Goal: Task Accomplishment & Management: Use online tool/utility

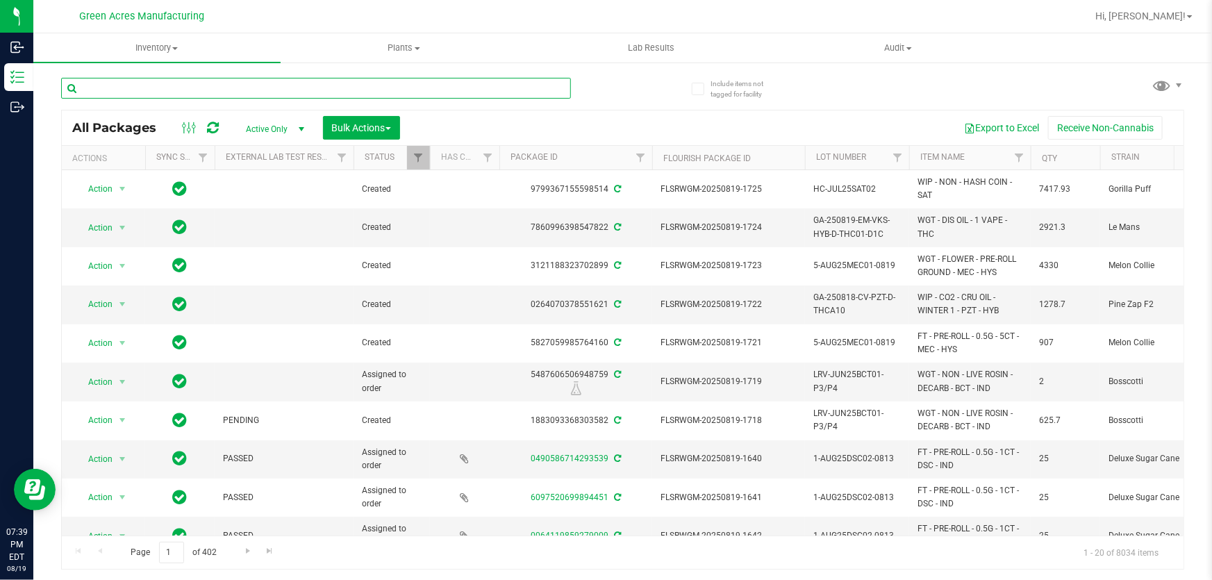
click at [263, 83] on input "text" at bounding box center [316, 88] width 510 height 21
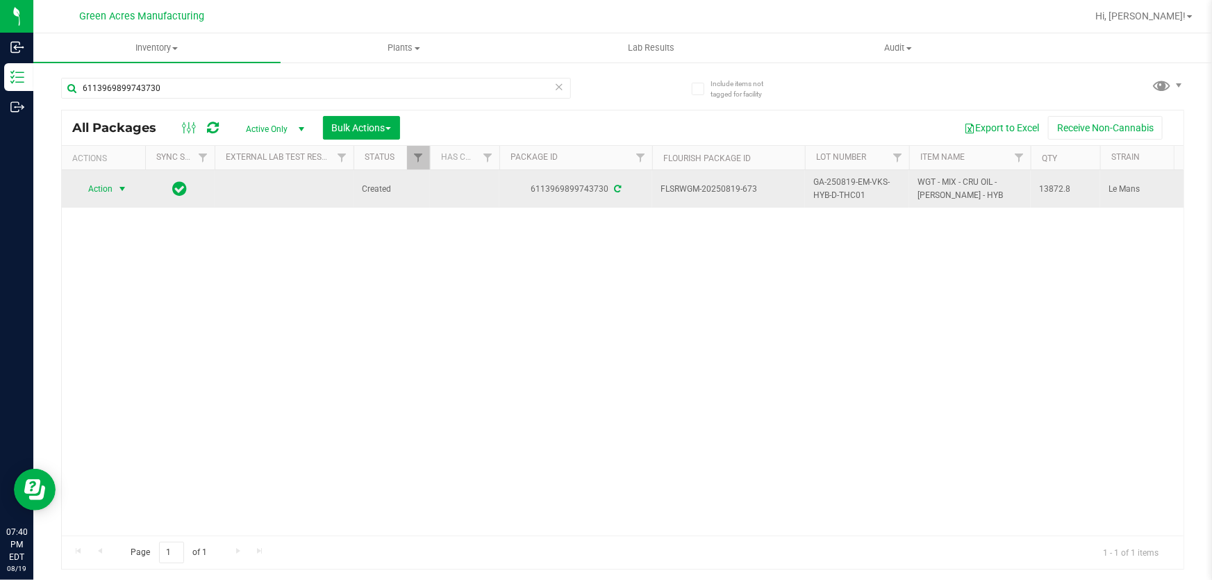
click at [100, 184] on span "Action" at bounding box center [95, 188] width 38 height 19
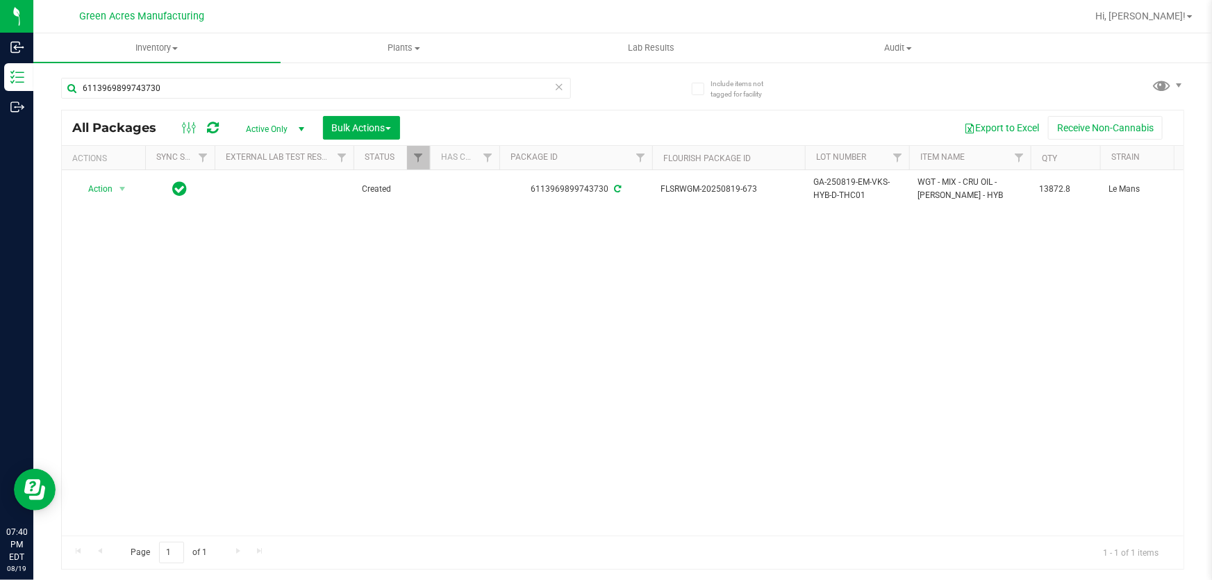
click at [531, 313] on div "Action Action Adjust qty Create package Edit attributes Global inventory Locate…" at bounding box center [623, 352] width 1122 height 365
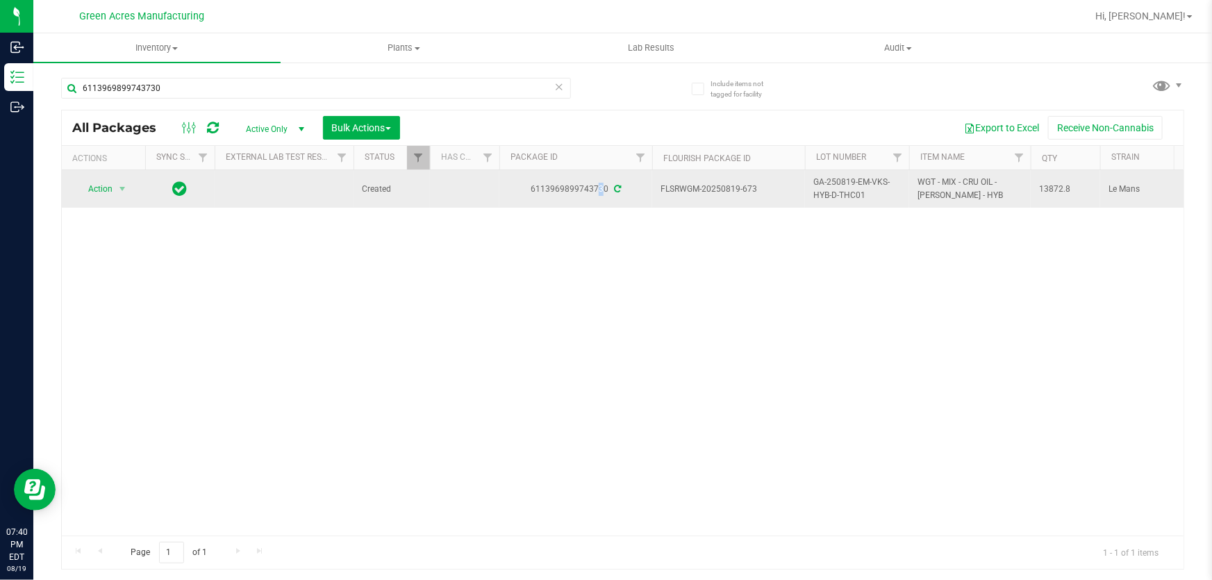
click at [576, 186] on div "6113969899743730" at bounding box center [575, 189] width 157 height 13
copy div "6113969899743730"
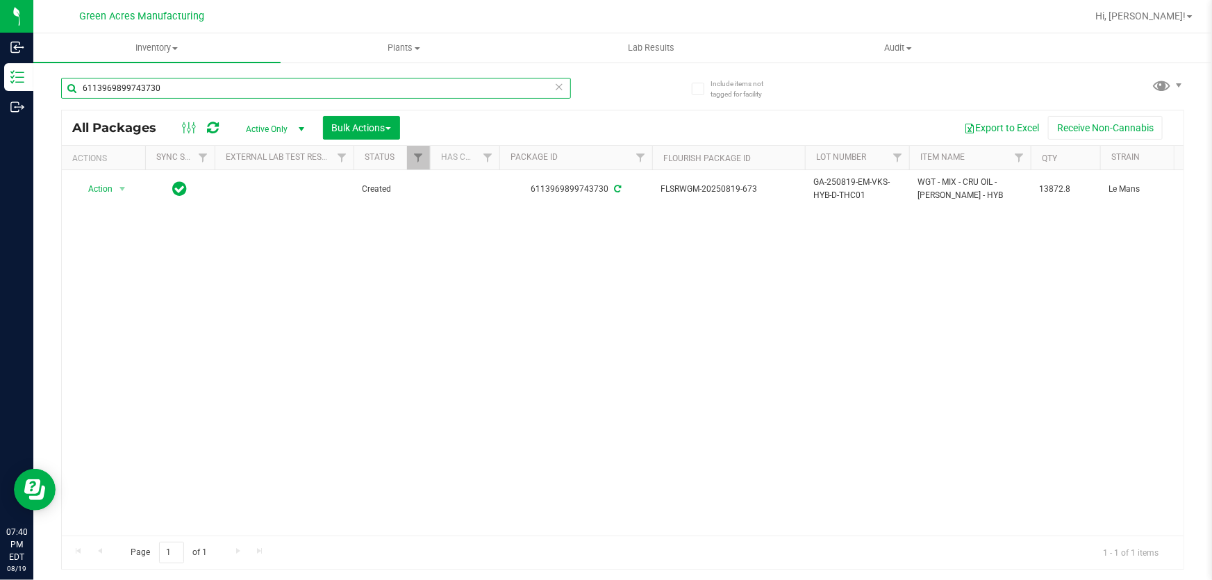
click at [499, 81] on input "6113969899743730" at bounding box center [316, 88] width 510 height 21
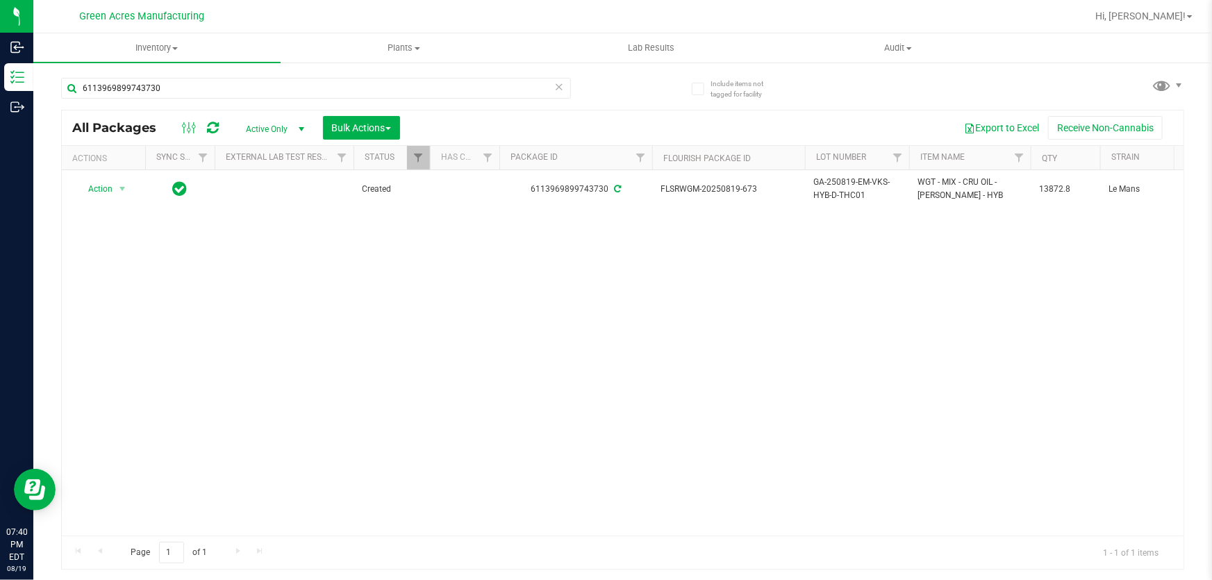
click at [510, 374] on div "Action Action Adjust qty Create package Edit attributes Global inventory Locate…" at bounding box center [623, 352] width 1122 height 365
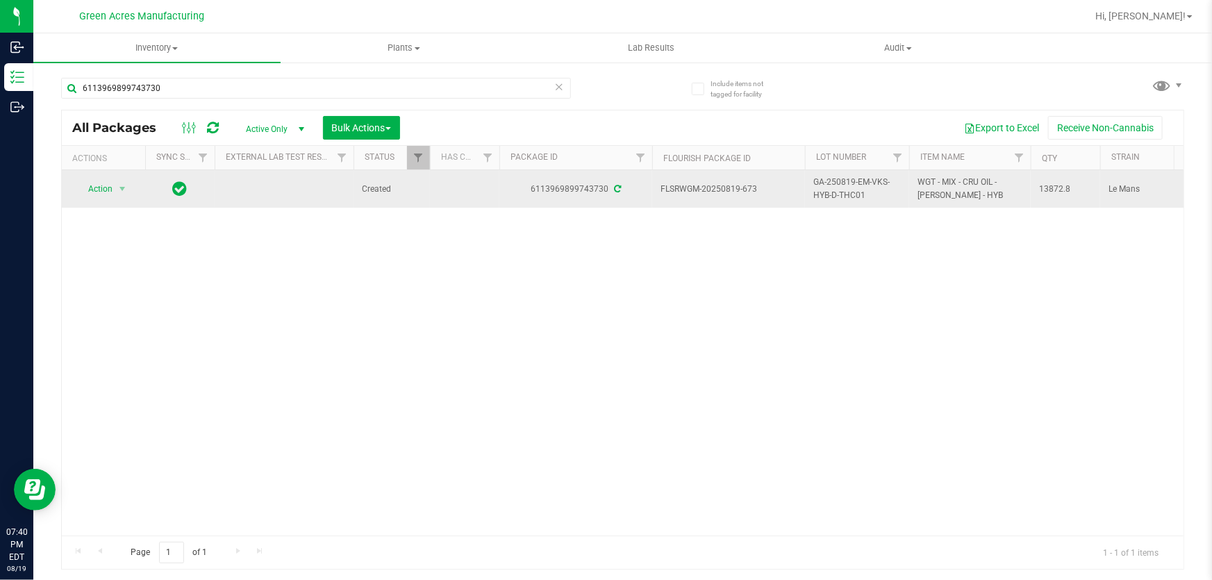
click at [819, 190] on span "GA-250819-EM-VKS-HYB-D-THC01" at bounding box center [857, 189] width 88 height 26
copy tr "GA-250819-EM-VKS-HYB-D-THC01"
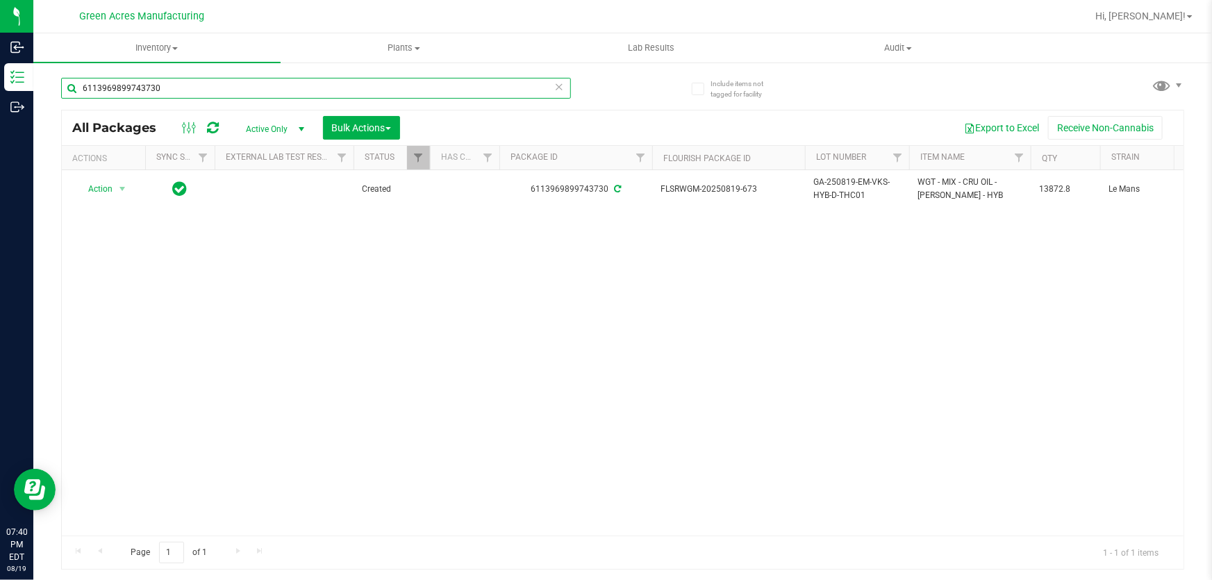
click at [374, 86] on input "6113969899743730" at bounding box center [316, 88] width 510 height 21
paste input "GA-250819-EM-VKS-HYB-D-THC01"
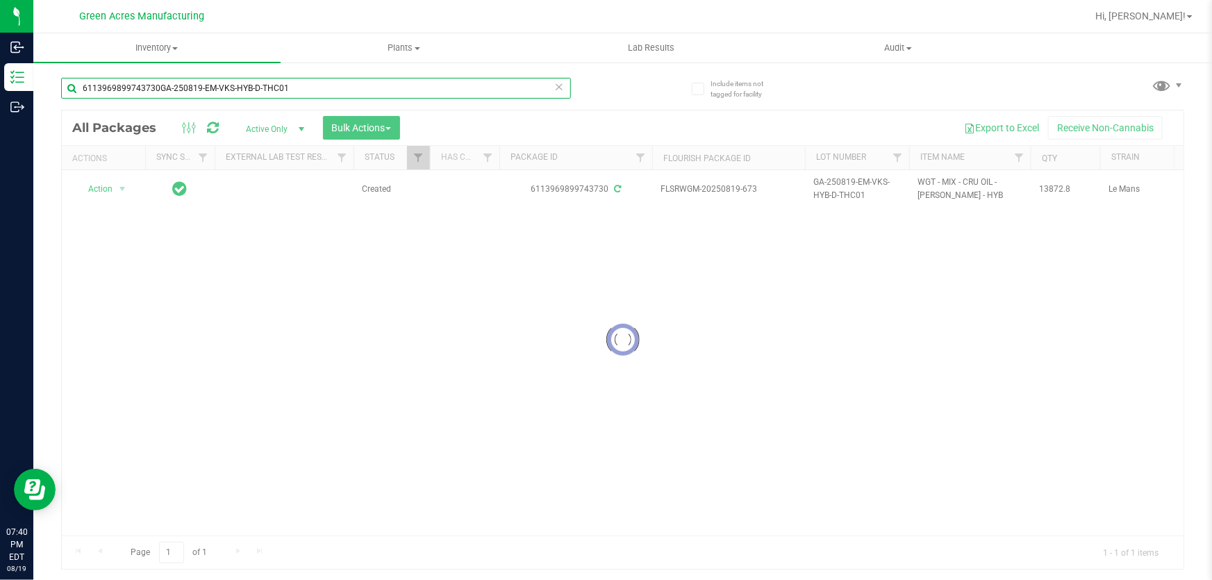
click at [155, 83] on input "6113969899743730GA-250819-EM-VKS-HYB-D-THC01" at bounding box center [316, 88] width 510 height 21
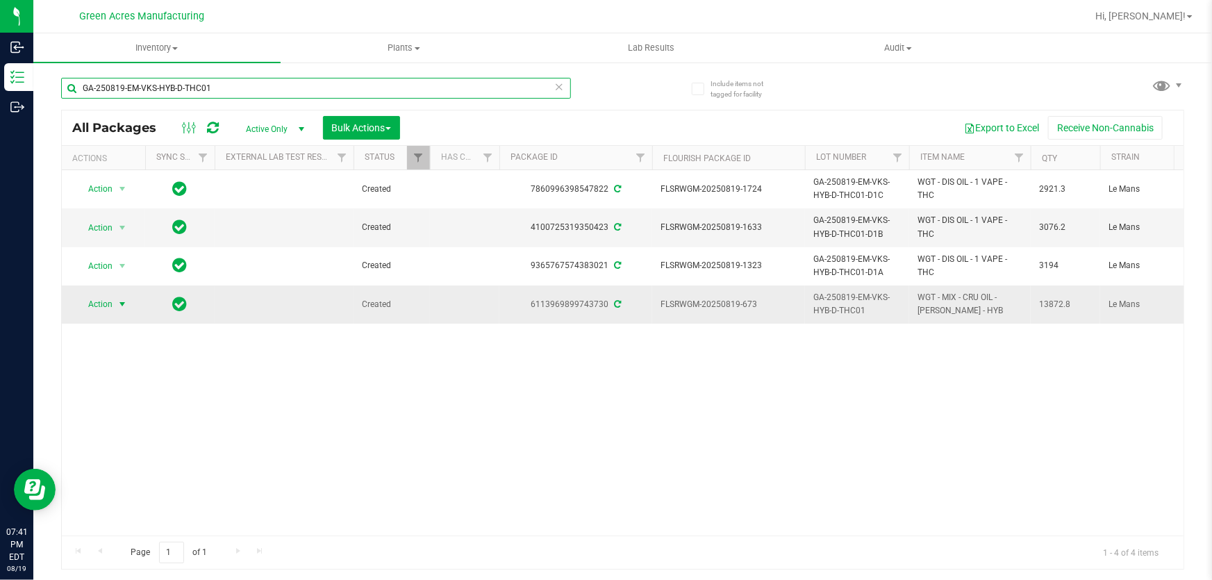
type input "GA-250819-EM-VKS-HYB-D-THC01"
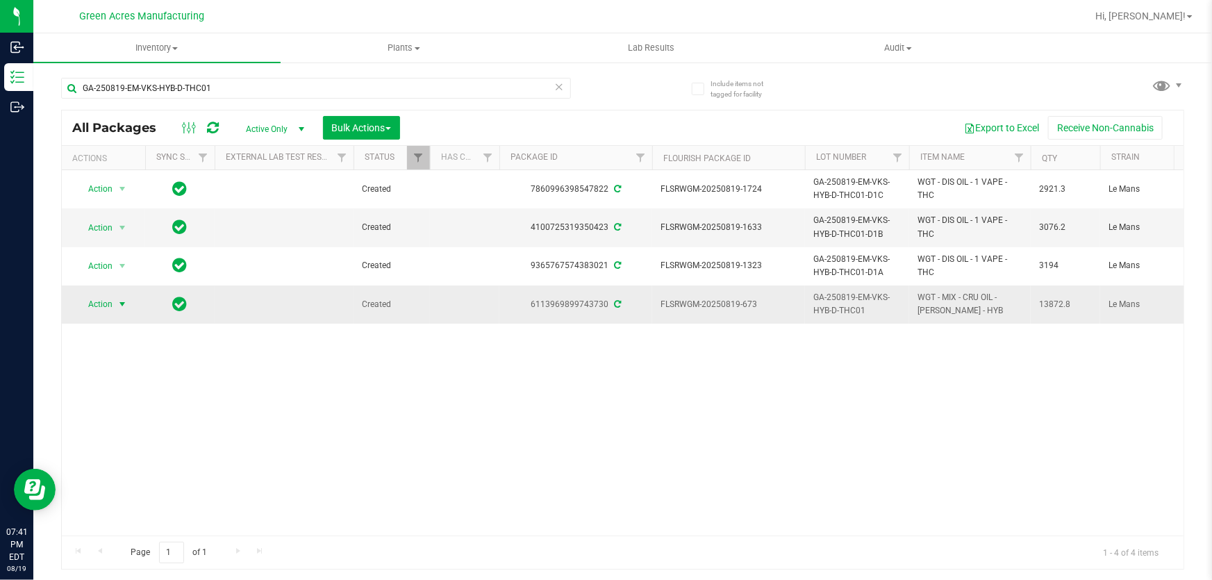
click at [113, 305] on span "Action" at bounding box center [95, 303] width 38 height 19
click at [364, 424] on div "Action Action Adjust qty Create package Edit attributes Global inventory Locate…" at bounding box center [623, 352] width 1122 height 365
click at [115, 301] on span "select" at bounding box center [122, 303] width 17 height 19
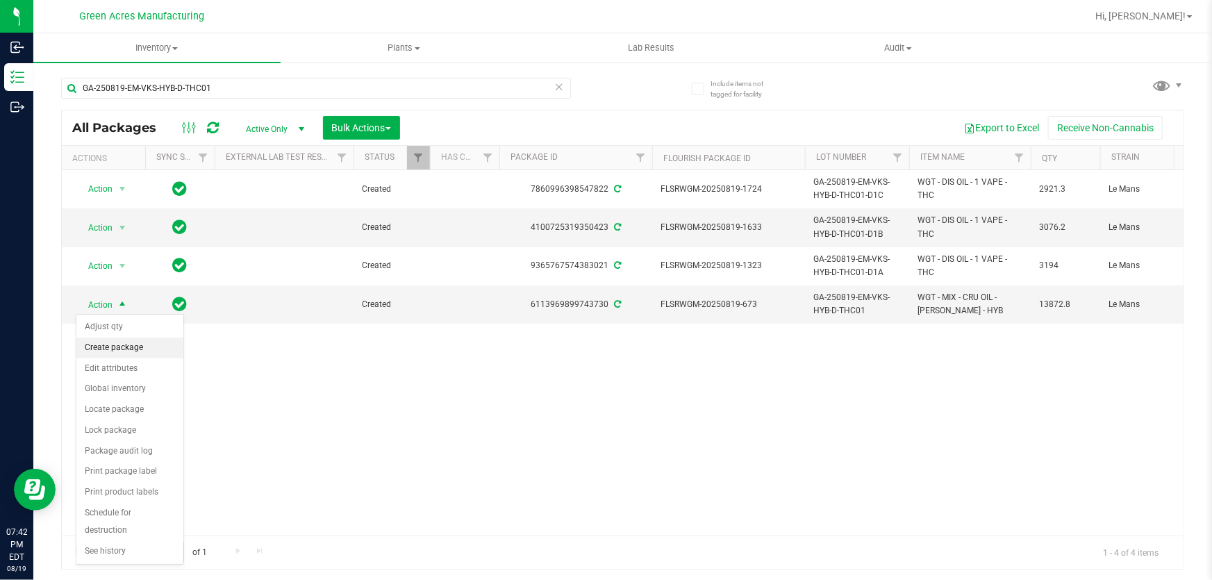
click at [162, 346] on li "Create package" at bounding box center [129, 348] width 107 height 21
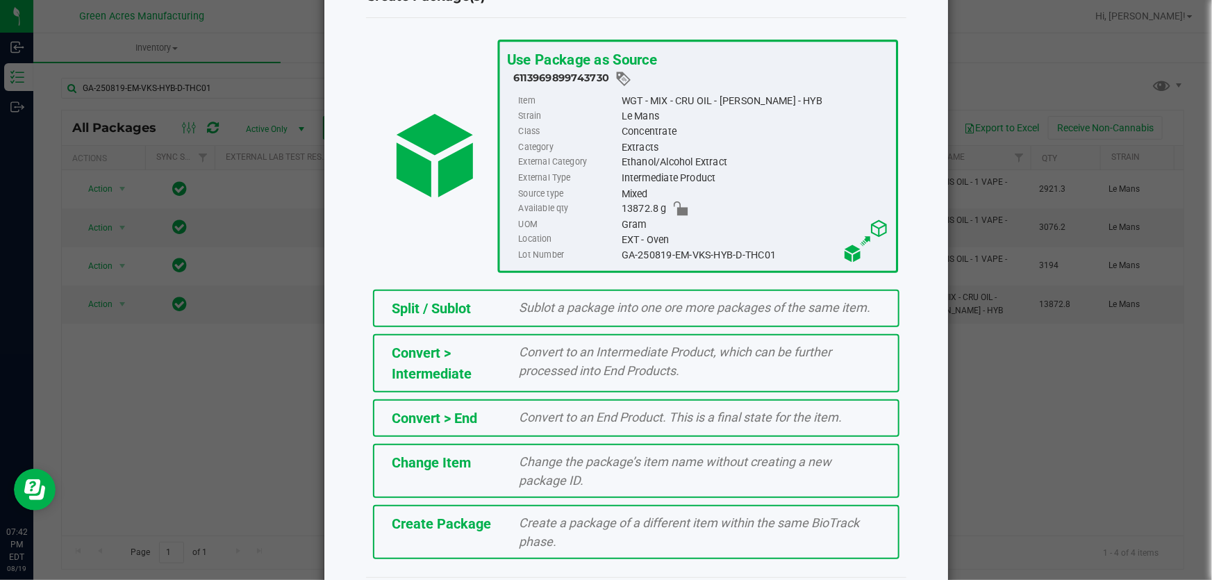
scroll to position [94, 0]
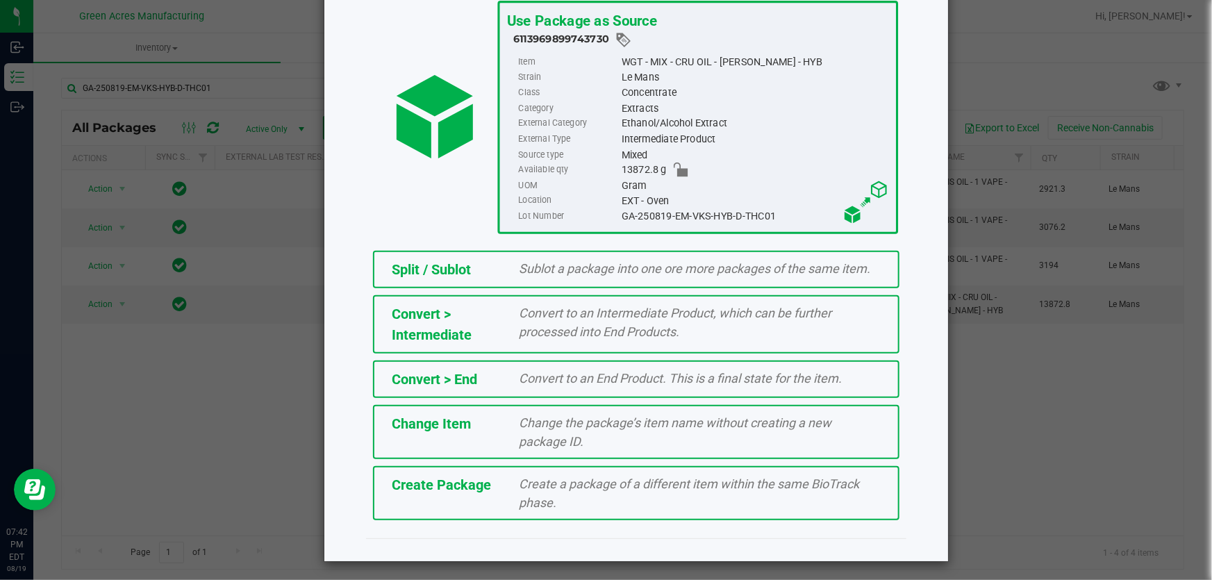
click at [568, 498] on div "Create a package of a different item within the same BioTrack phase." at bounding box center [700, 493] width 383 height 38
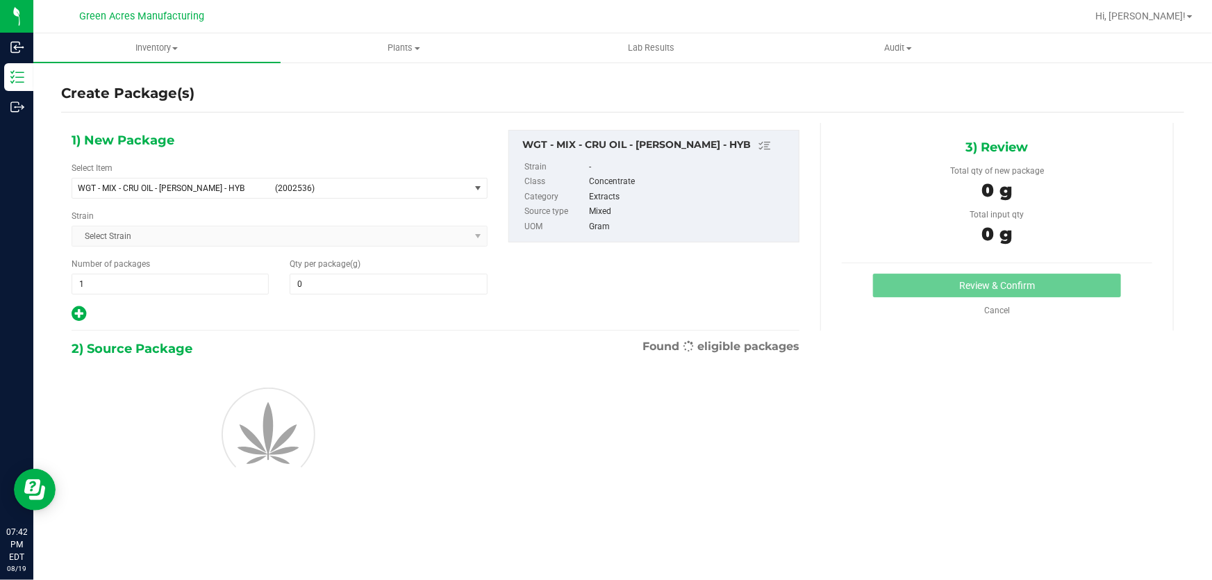
type input "0.0000"
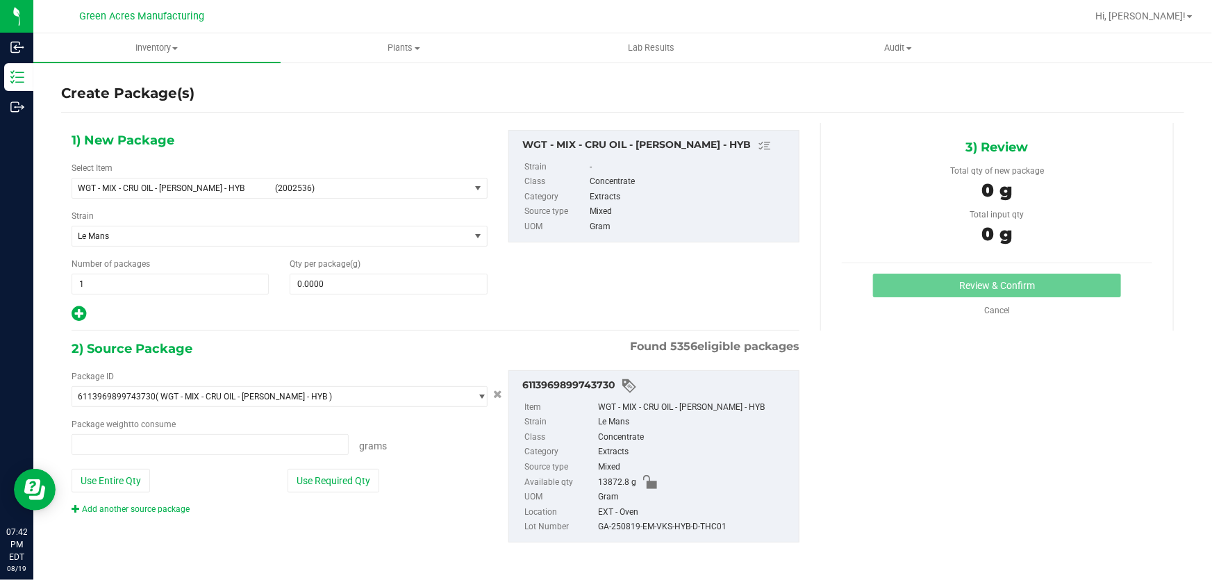
type input "0.0000 g"
click at [474, 197] on span "select" at bounding box center [477, 187] width 17 height 19
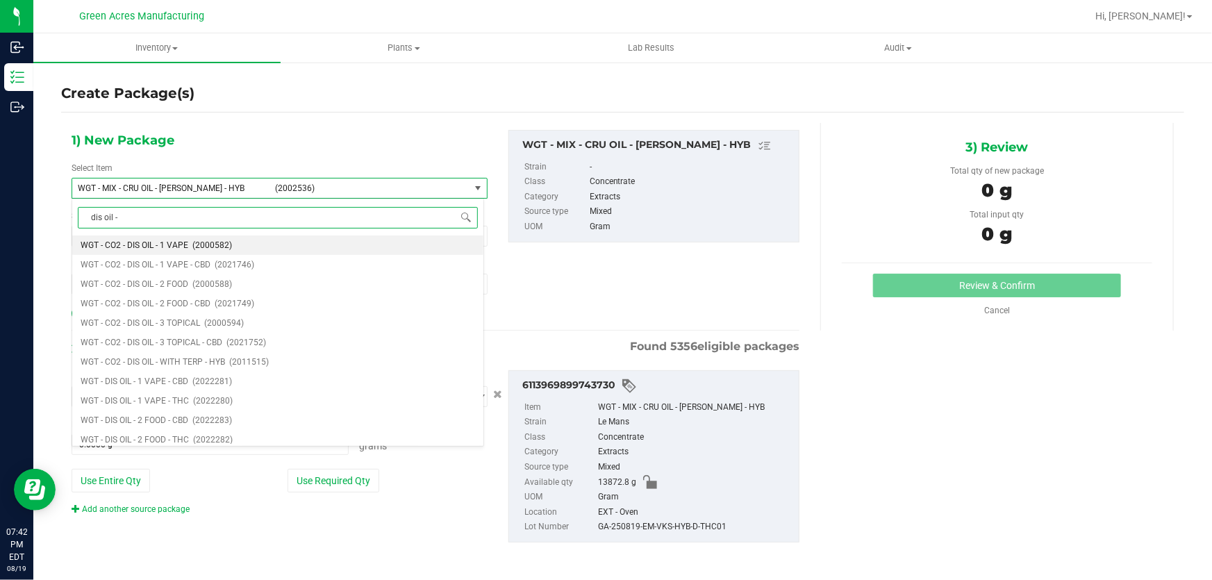
type input "dis oil - 1"
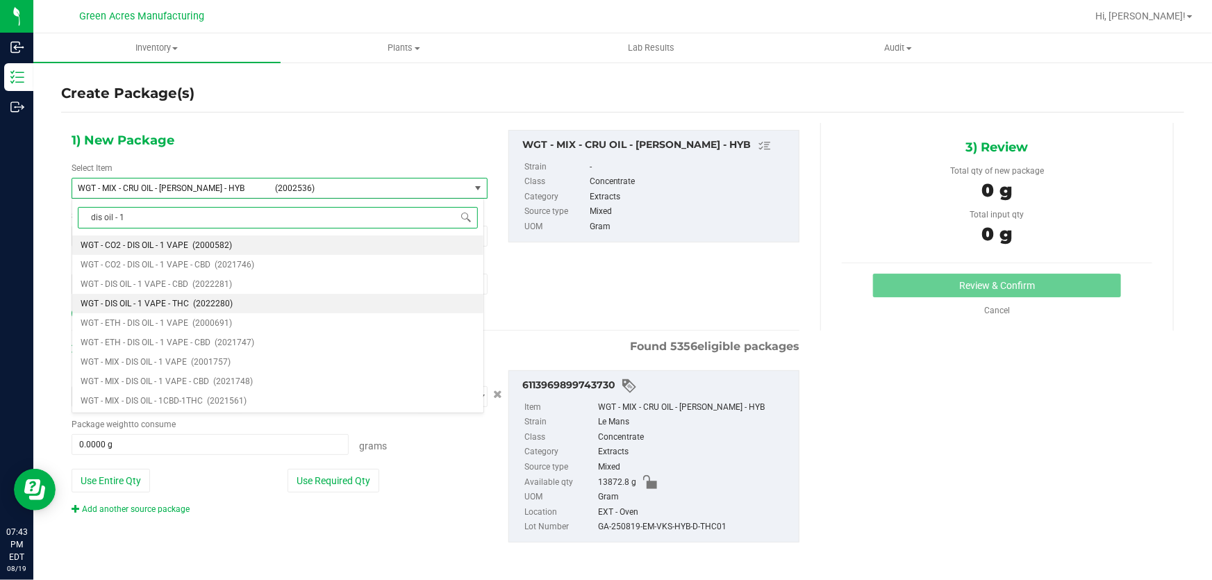
click at [242, 308] on li "WGT - DIS OIL - 1 VAPE - THC (2022280)" at bounding box center [277, 303] width 411 height 19
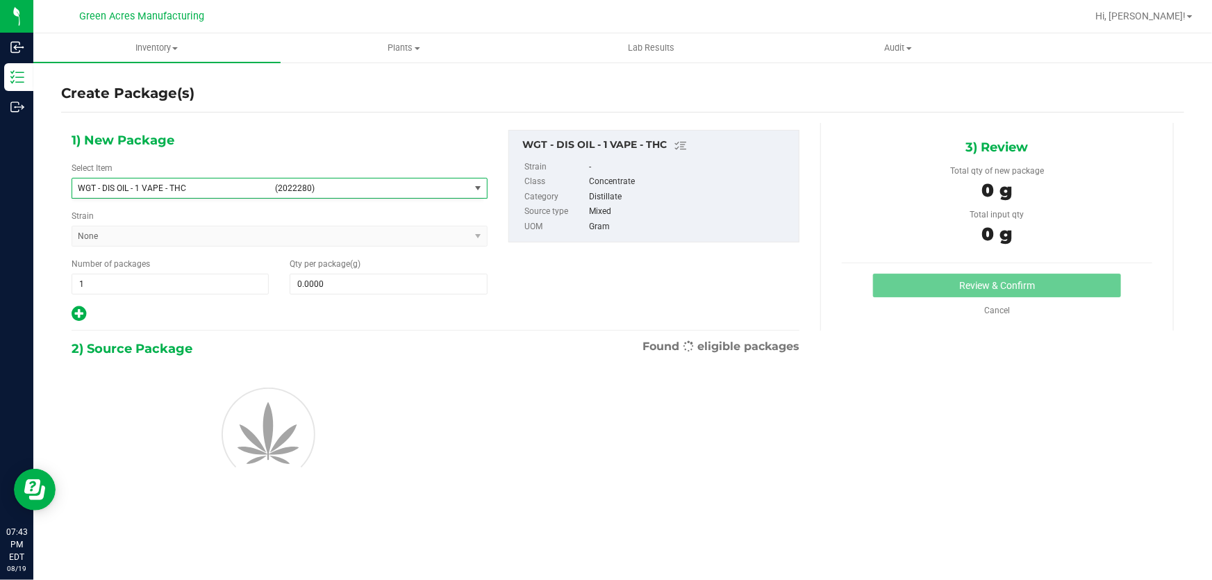
type input "0.0000"
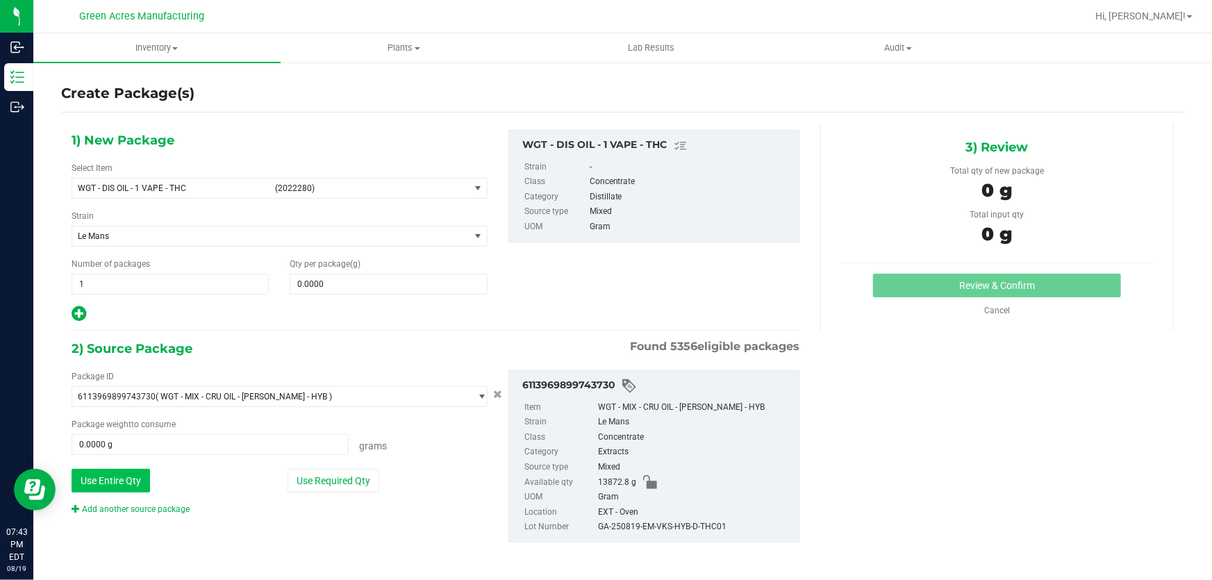
click at [135, 485] on button "Use Entire Qty" at bounding box center [111, 481] width 78 height 24
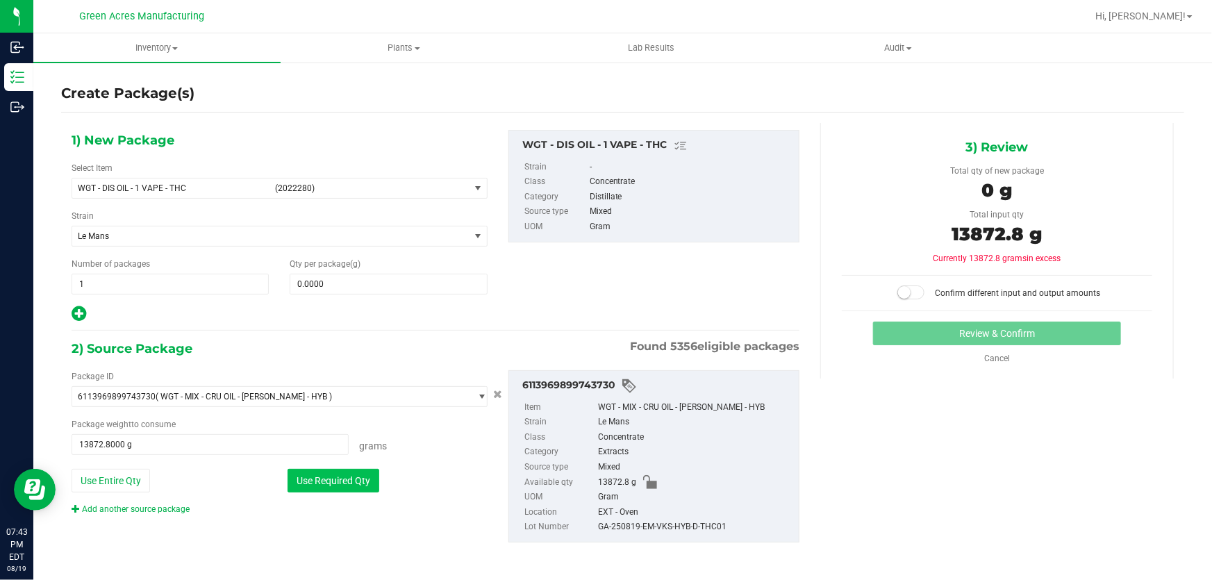
click at [349, 482] on button "Use Required Qty" at bounding box center [334, 481] width 92 height 24
type input "0.0000 g"
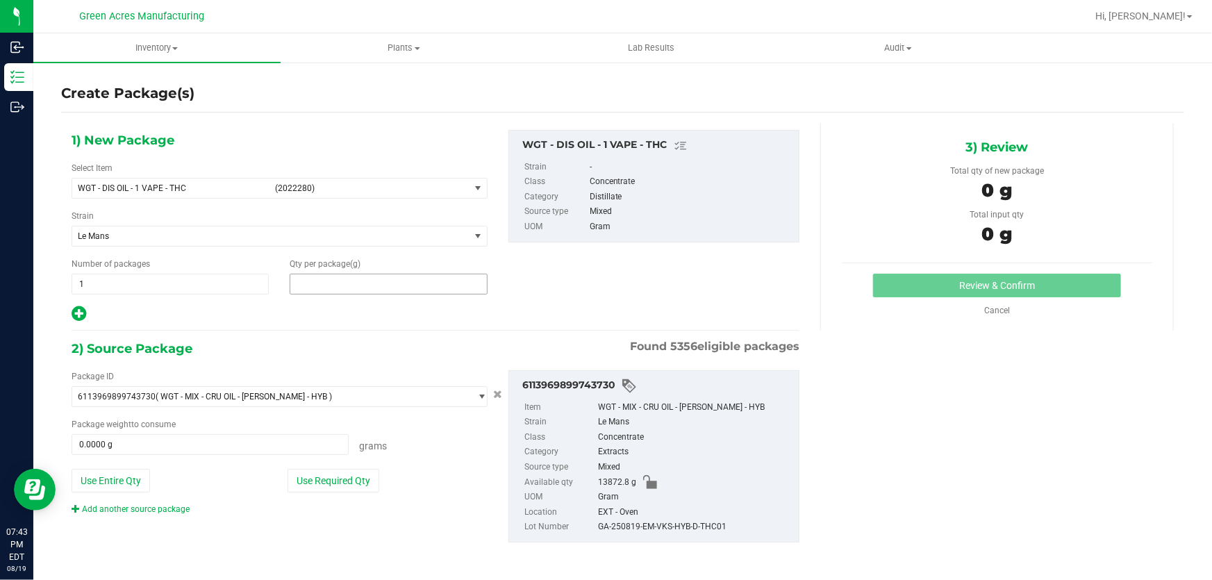
click at [392, 278] on span at bounding box center [388, 284] width 197 height 21
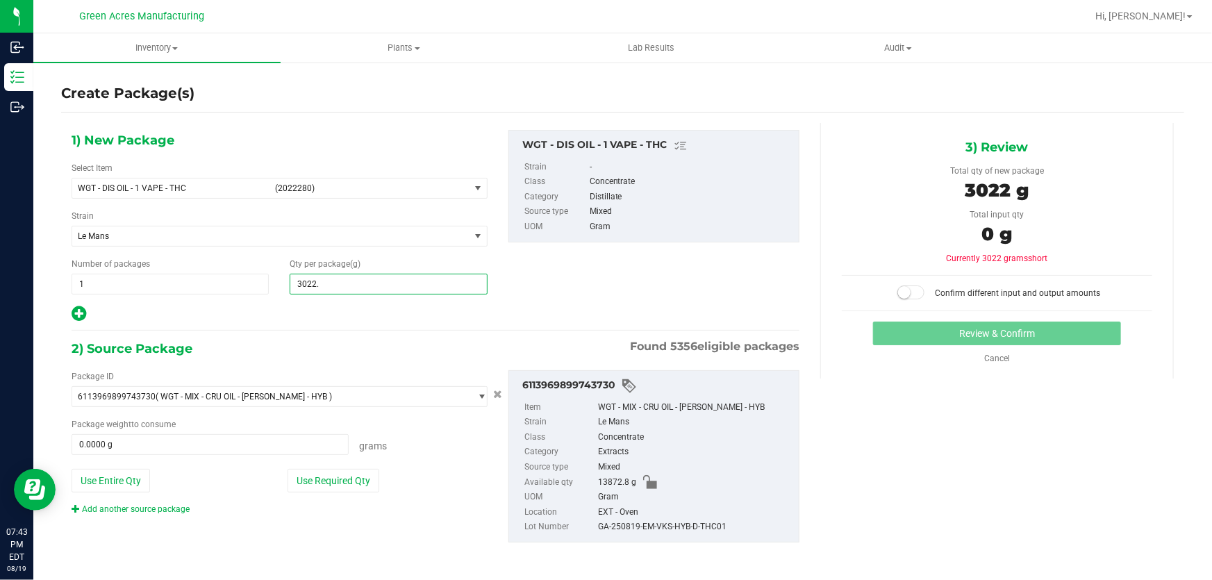
type input "3022.6"
type input "3,022.6000"
click at [345, 474] on button "Use Required Qty" at bounding box center [334, 481] width 92 height 24
type input "3022.6000 g"
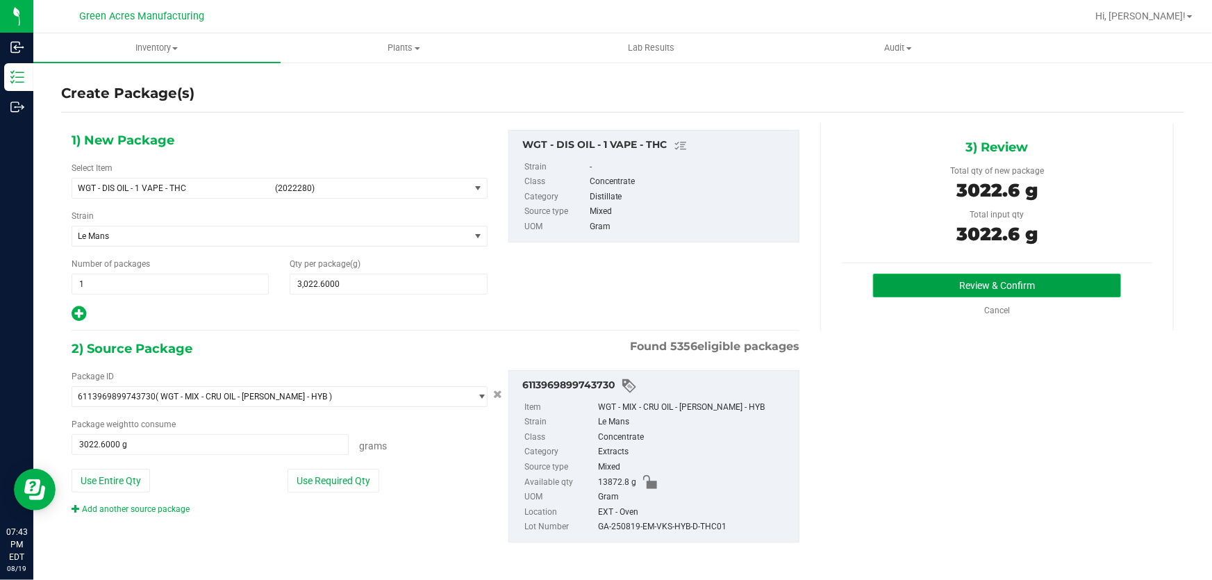
click at [1042, 288] on button "Review & Confirm" at bounding box center [997, 286] width 249 height 24
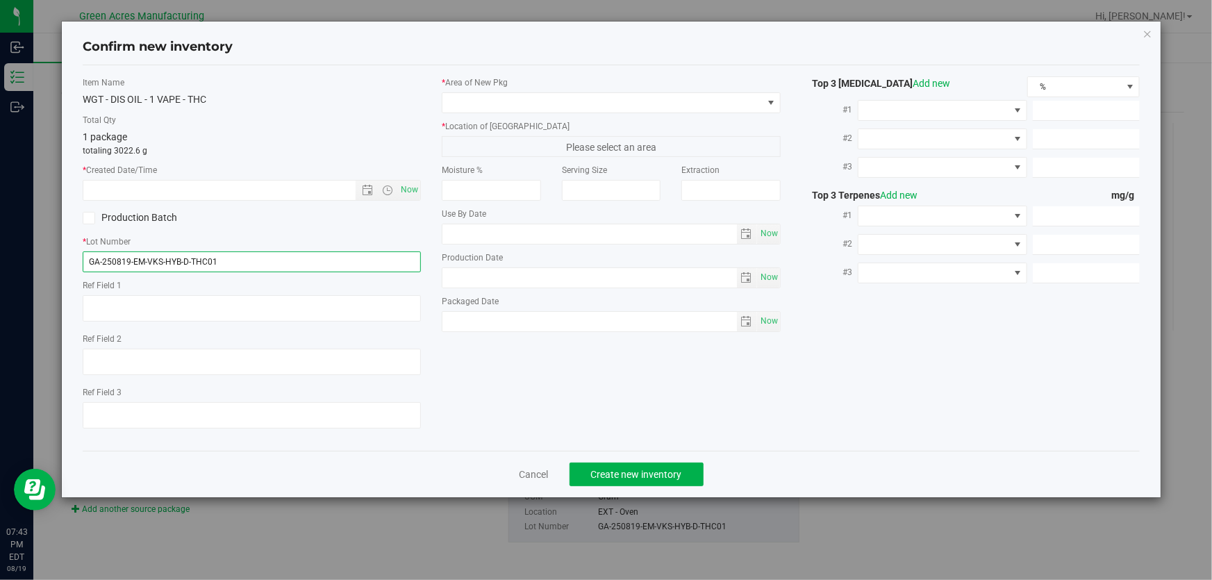
click at [246, 260] on input "GA-250819-EM-VKS-HYB-D-THC01" at bounding box center [252, 261] width 338 height 21
type input "GA-250819-EM-VKS-HYB-D-THC01-D1D"
click at [419, 190] on span "Now" at bounding box center [410, 190] width 24 height 20
type input "[DATE] 7:43 PM"
click at [556, 90] on div "* Area of [GEOGRAPHIC_DATA]" at bounding box center [611, 94] width 338 height 37
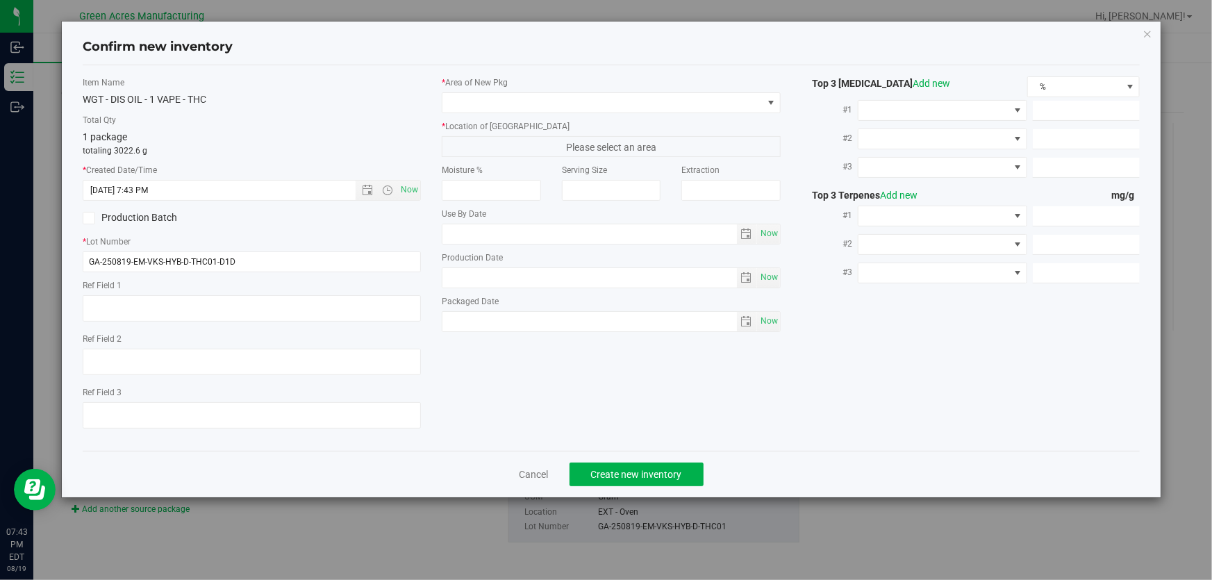
click at [542, 117] on div "* Area of [GEOGRAPHIC_DATA] * Location of [GEOGRAPHIC_DATA] Please select an ar…" at bounding box center [610, 207] width 359 height 263
click at [544, 117] on div "* Area of [GEOGRAPHIC_DATA] * Location of [GEOGRAPHIC_DATA] Please select an ar…" at bounding box center [610, 207] width 359 height 263
click at [553, 108] on span at bounding box center [601, 102] width 319 height 19
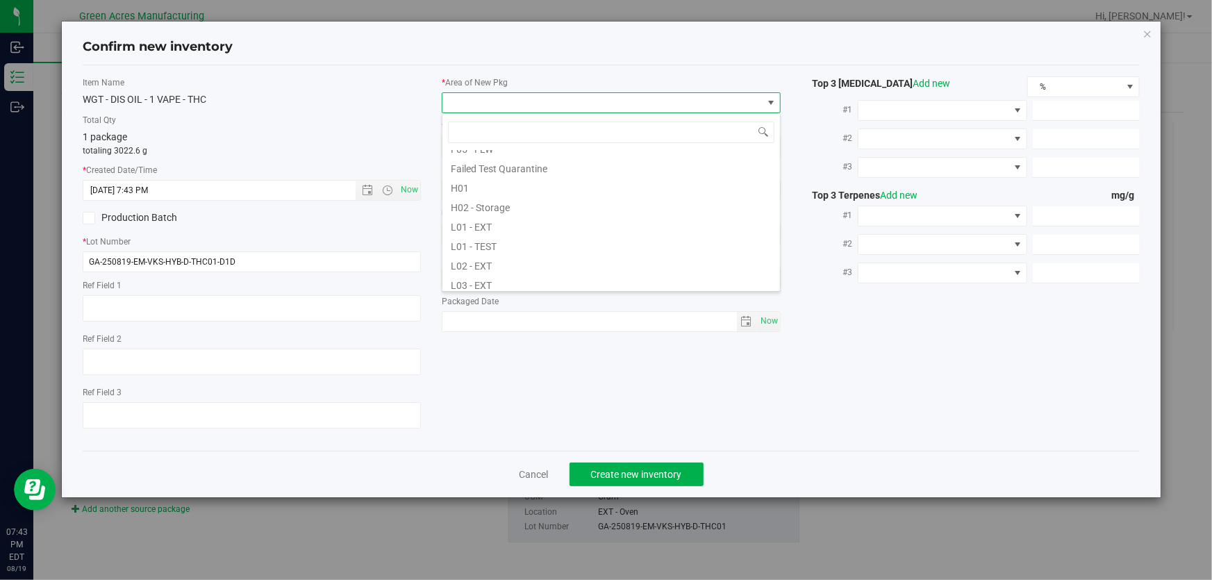
scroll to position [189, 0]
click at [692, 38] on span "Confirm new inventory" at bounding box center [611, 47] width 1057 height 18
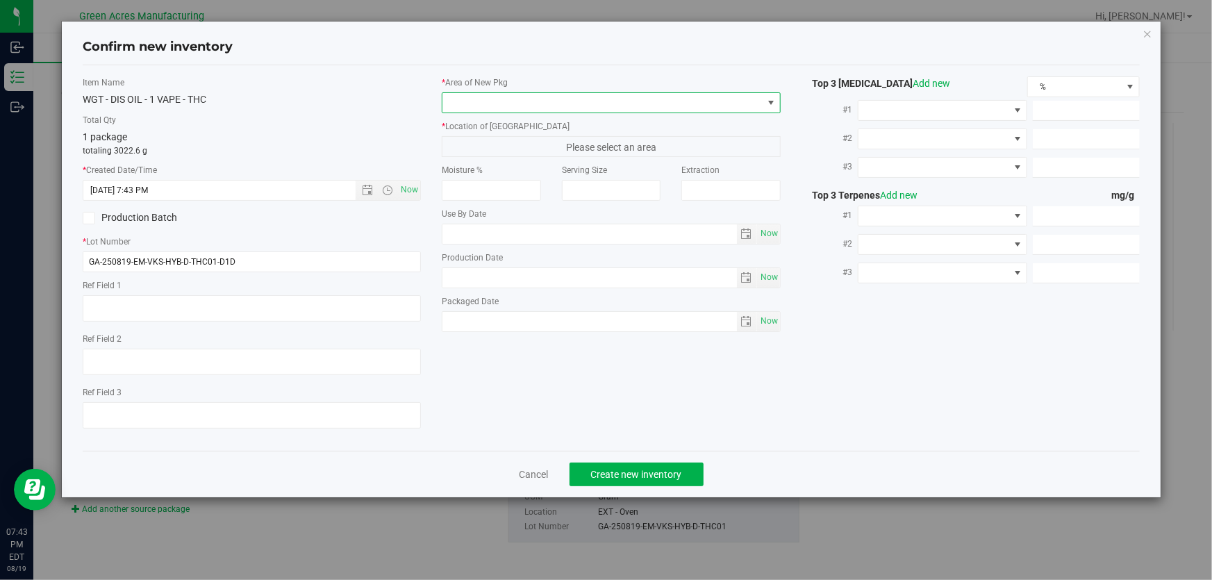
click at [644, 105] on span at bounding box center [601, 102] width 319 height 19
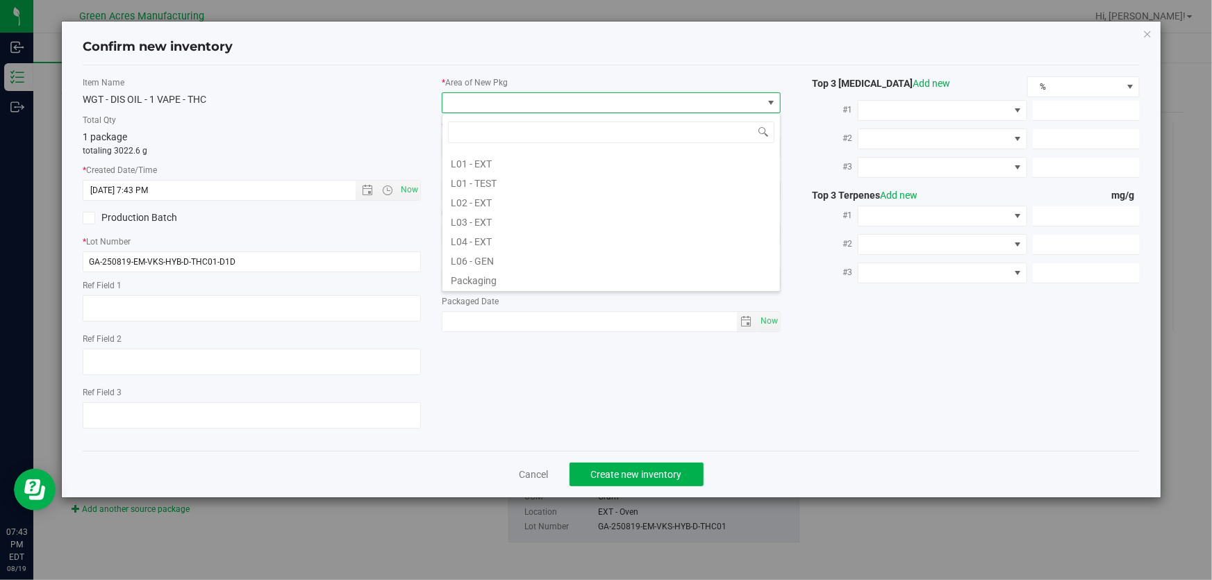
scroll to position [252, 0]
click at [547, 244] on li "L04 - EXT" at bounding box center [611, 237] width 338 height 19
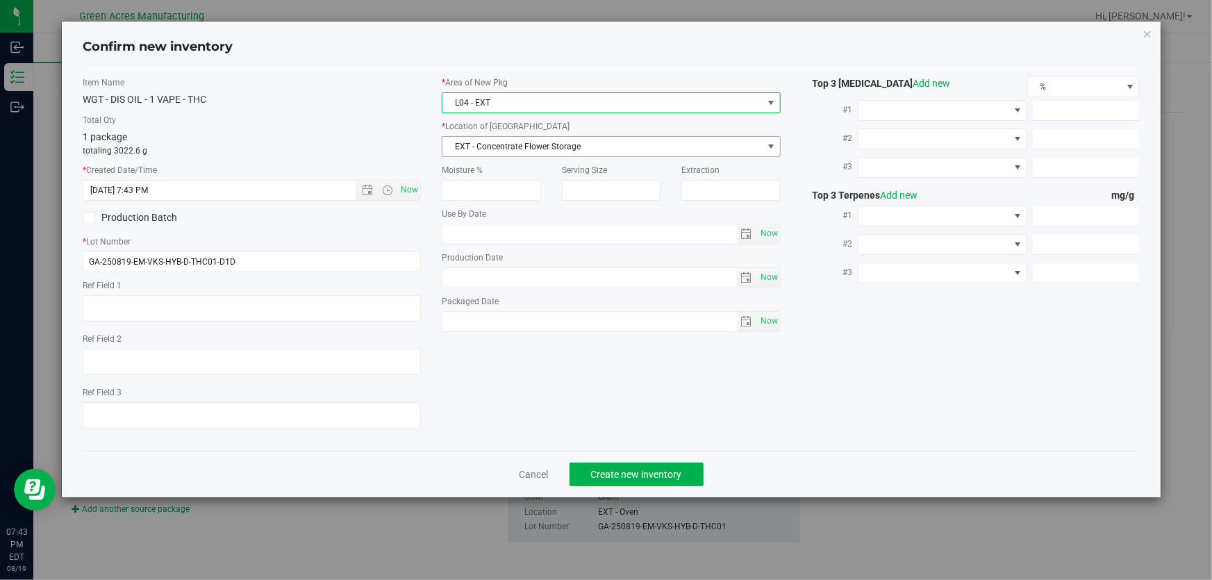
click at [588, 147] on span "EXT - Concentrate Flower Storage" at bounding box center [601, 146] width 319 height 19
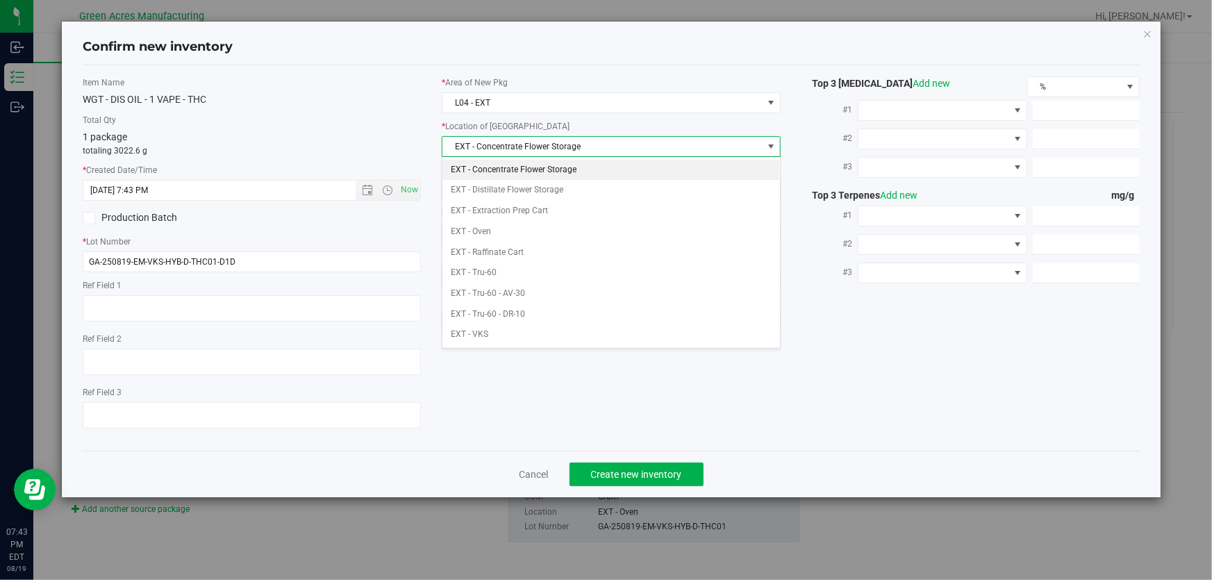
click at [617, 87] on label "* Area of [GEOGRAPHIC_DATA]" at bounding box center [611, 82] width 338 height 13
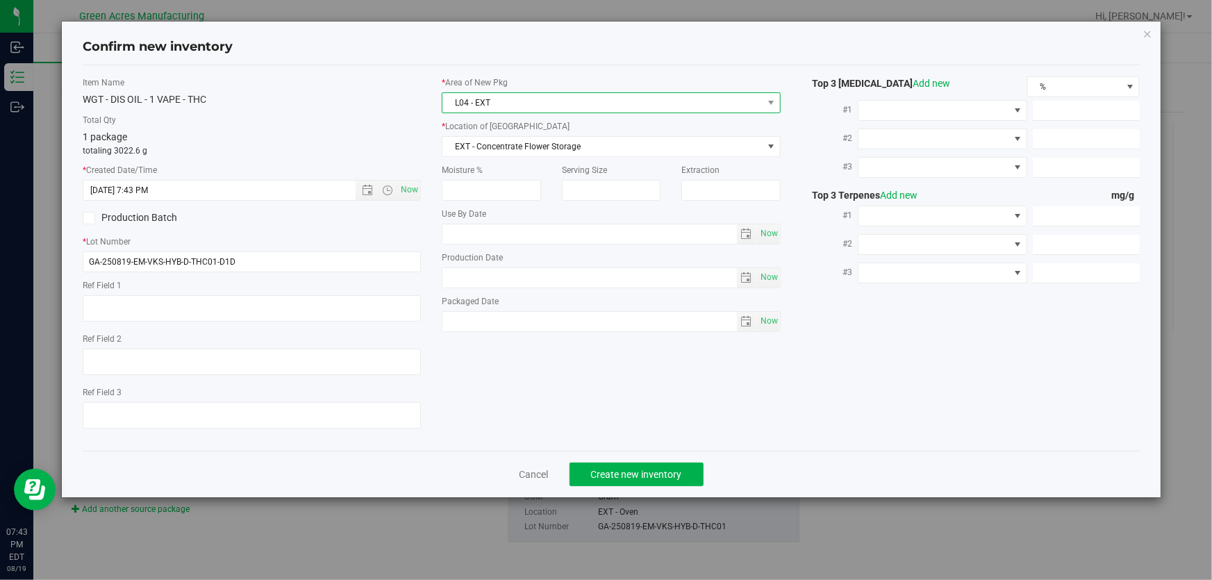
click at [614, 92] on span "L04 - EXT" at bounding box center [611, 102] width 338 height 21
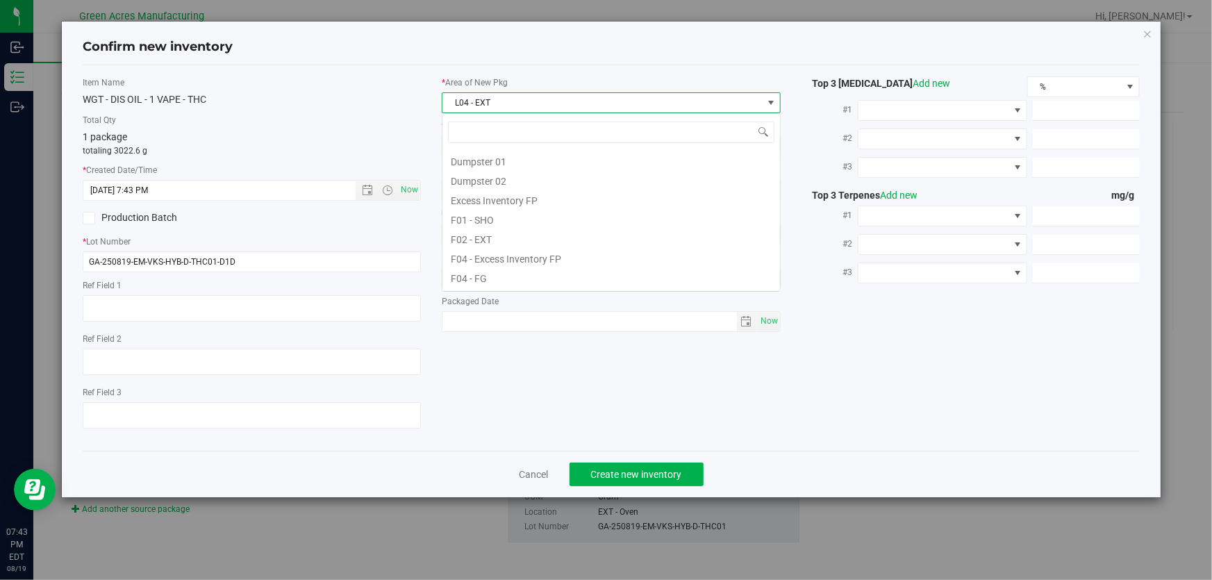
scroll to position [21, 339]
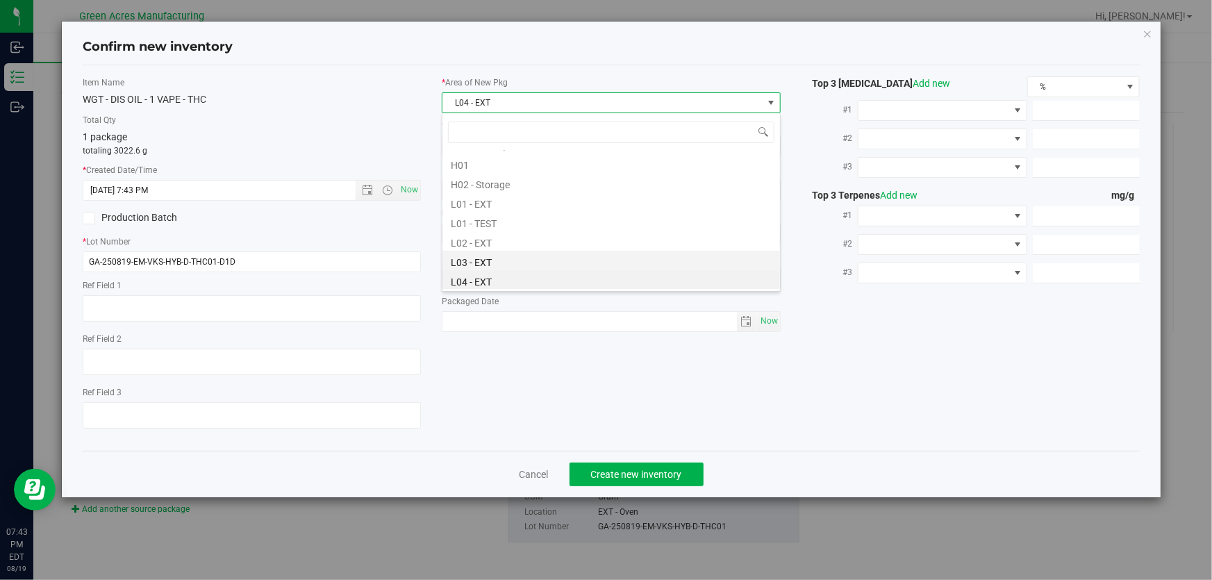
click at [528, 256] on li "L03 - EXT" at bounding box center [611, 260] width 338 height 19
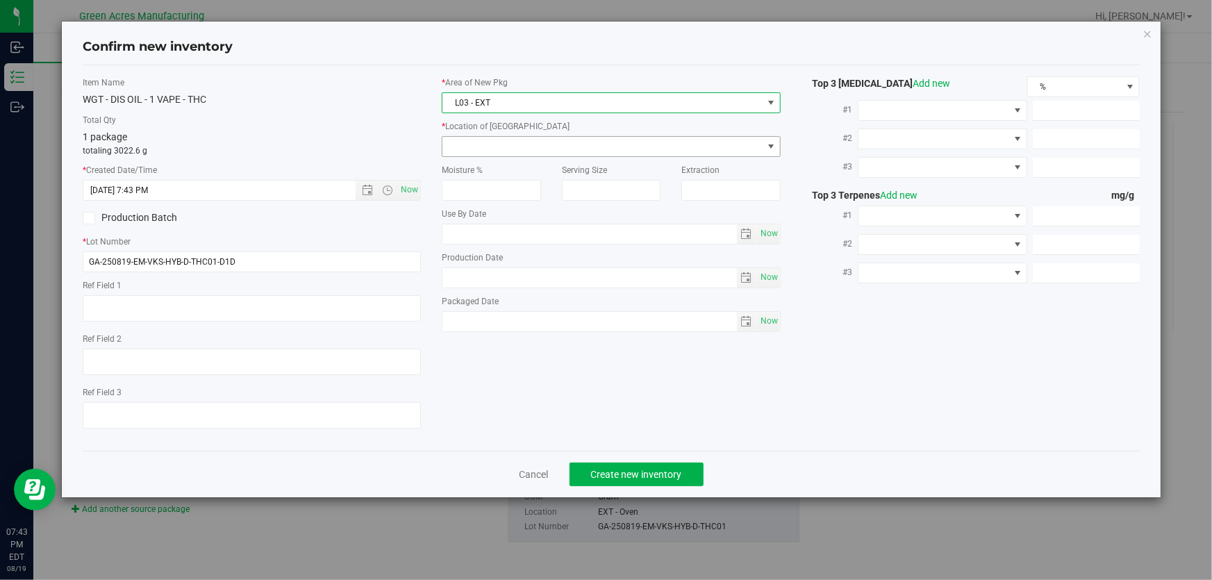
click at [542, 152] on span at bounding box center [601, 146] width 319 height 19
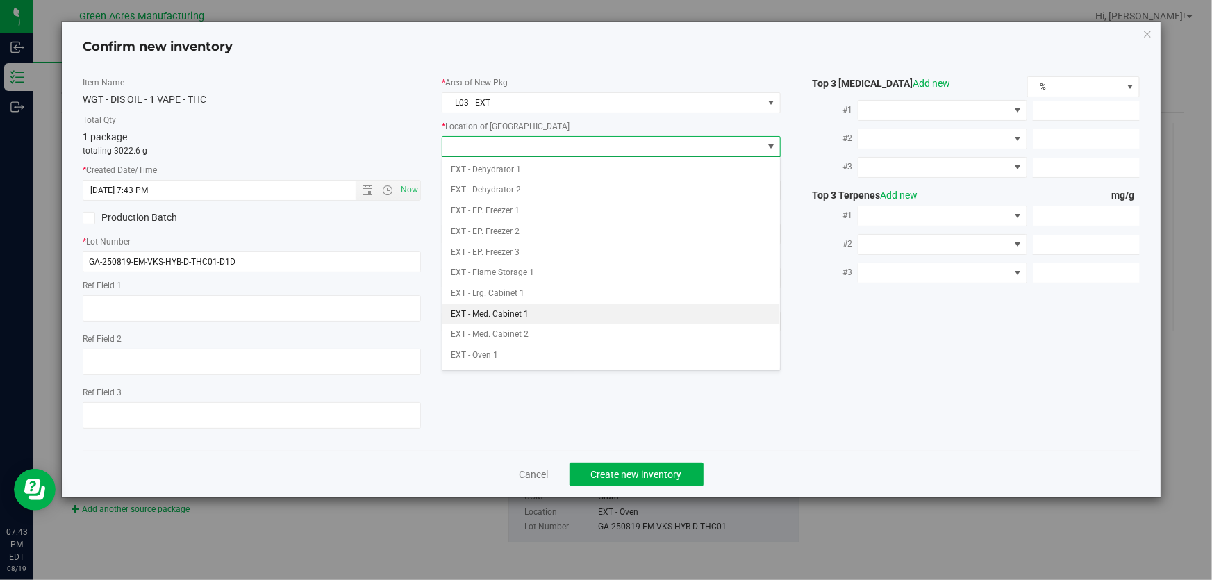
click at [506, 312] on li "EXT - Med. Cabinet 1" at bounding box center [611, 314] width 338 height 21
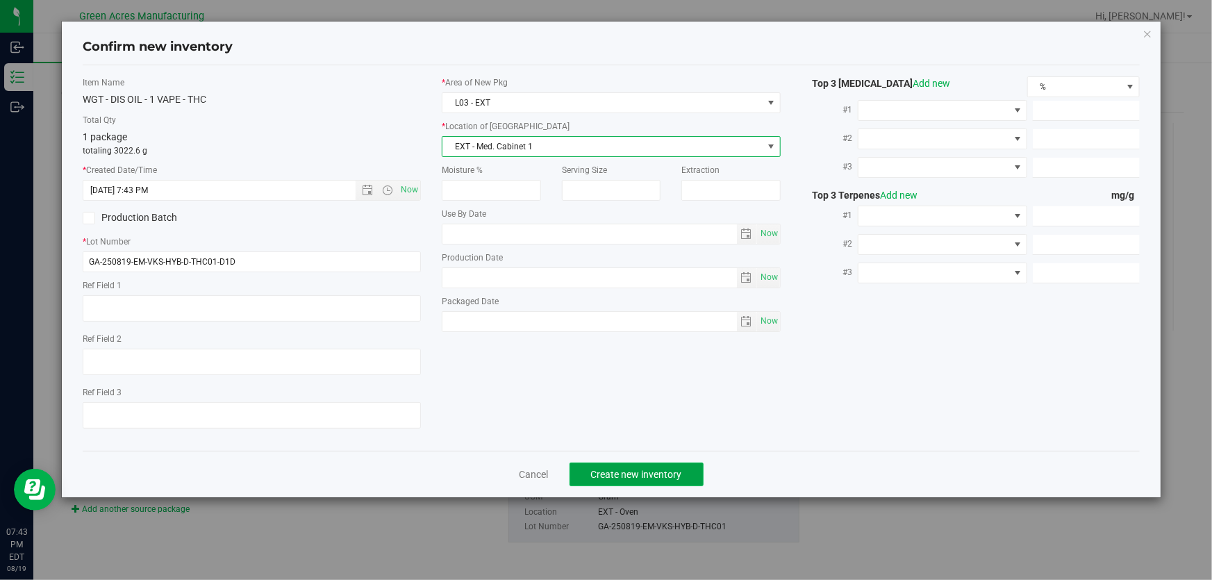
click at [614, 467] on button "Create new inventory" at bounding box center [636, 475] width 134 height 24
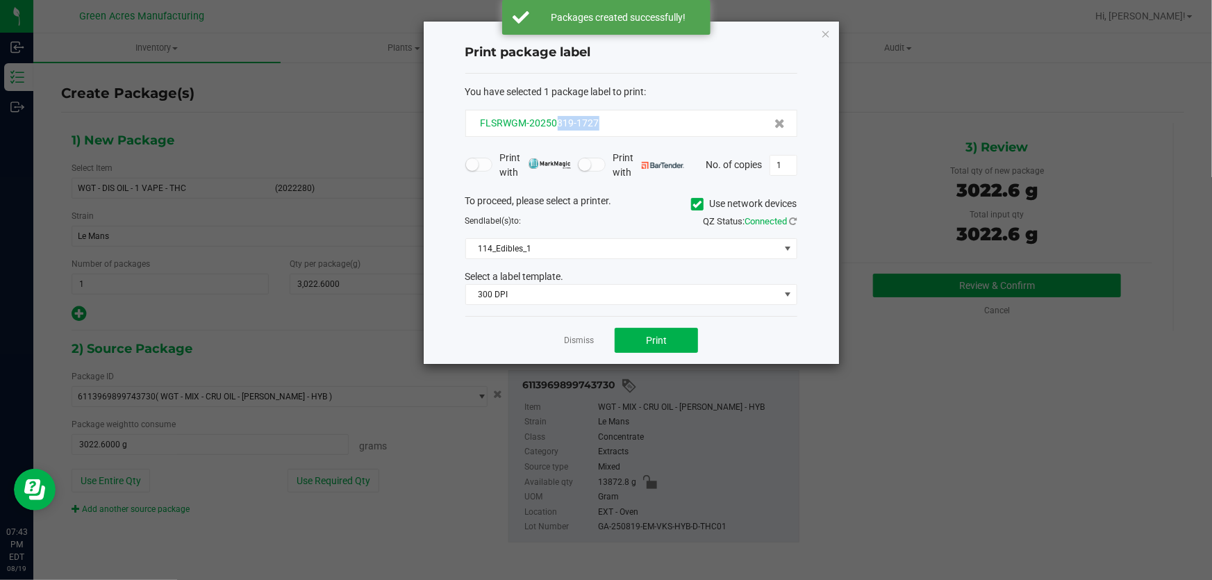
drag, startPoint x: 597, startPoint y: 124, endPoint x: 556, endPoint y: 122, distance: 40.4
click at [556, 122] on span "FLSRWGM-20250819-1727" at bounding box center [540, 122] width 119 height 11
copy span "819-1727"
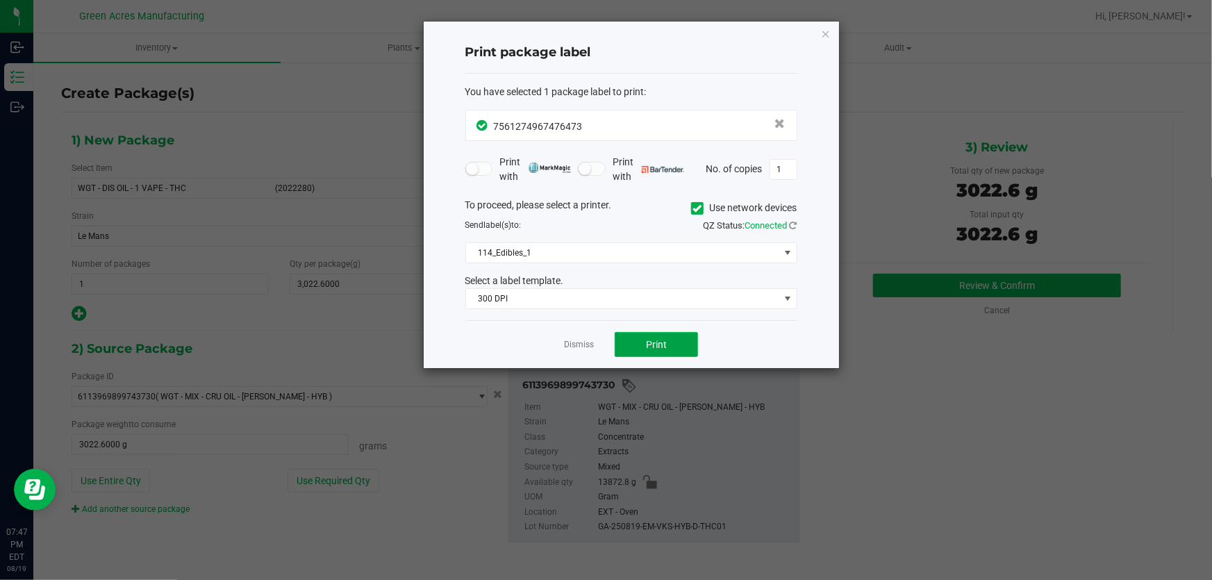
click at [666, 340] on span "Print" at bounding box center [656, 344] width 21 height 11
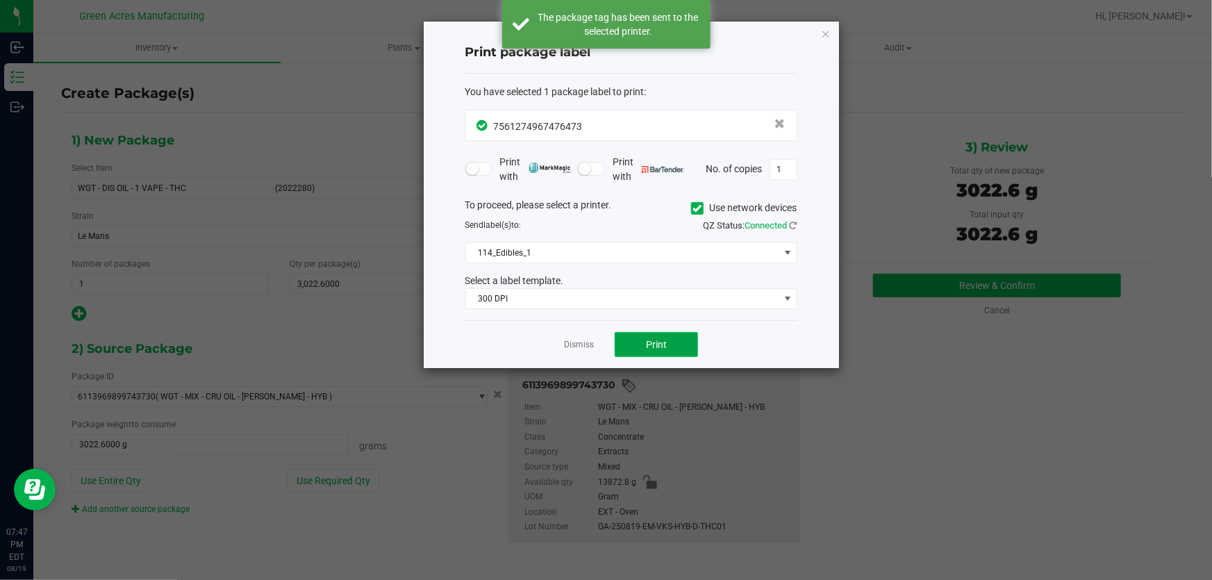
click at [666, 340] on span "Print" at bounding box center [656, 344] width 21 height 11
click at [631, 269] on div "To proceed, please select a printer. Use network devices Send label(s) to: QZ S…" at bounding box center [631, 254] width 332 height 112
click at [635, 253] on span "114_Edibles_1" at bounding box center [622, 252] width 313 height 19
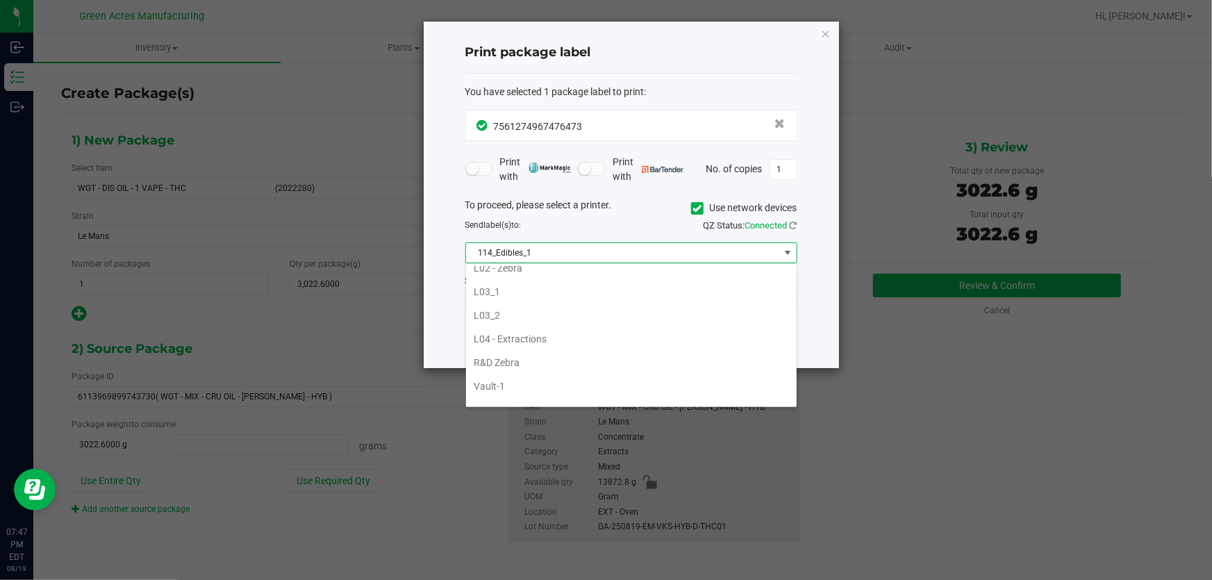
scroll to position [505, 0]
click at [568, 304] on li "L04 - Extractions" at bounding box center [631, 316] width 331 height 24
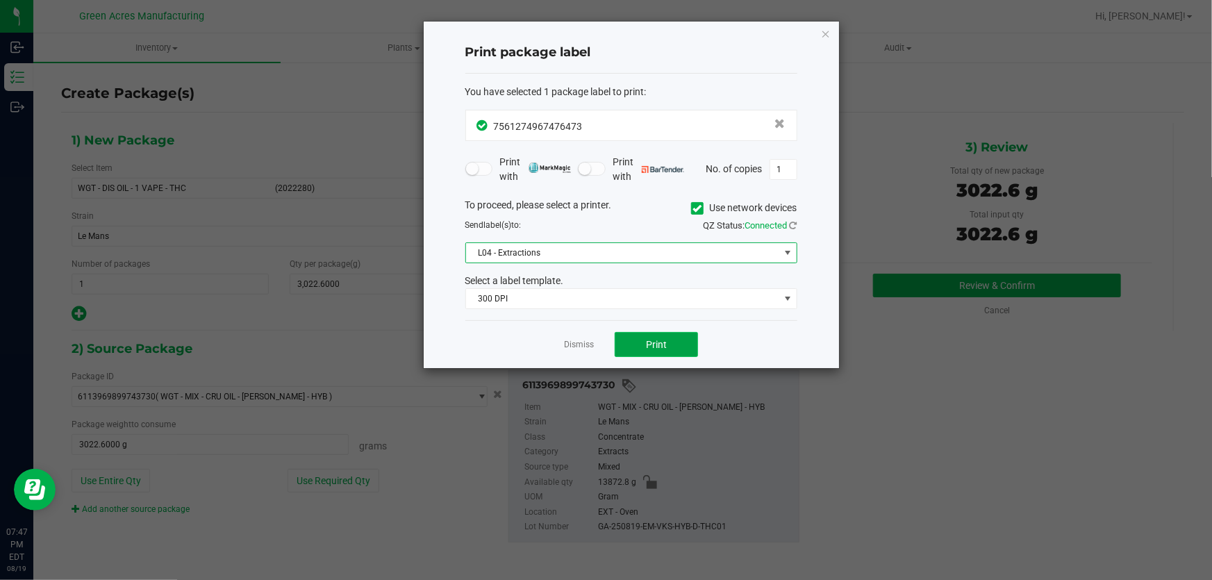
click at [685, 340] on button "Print" at bounding box center [656, 344] width 83 height 25
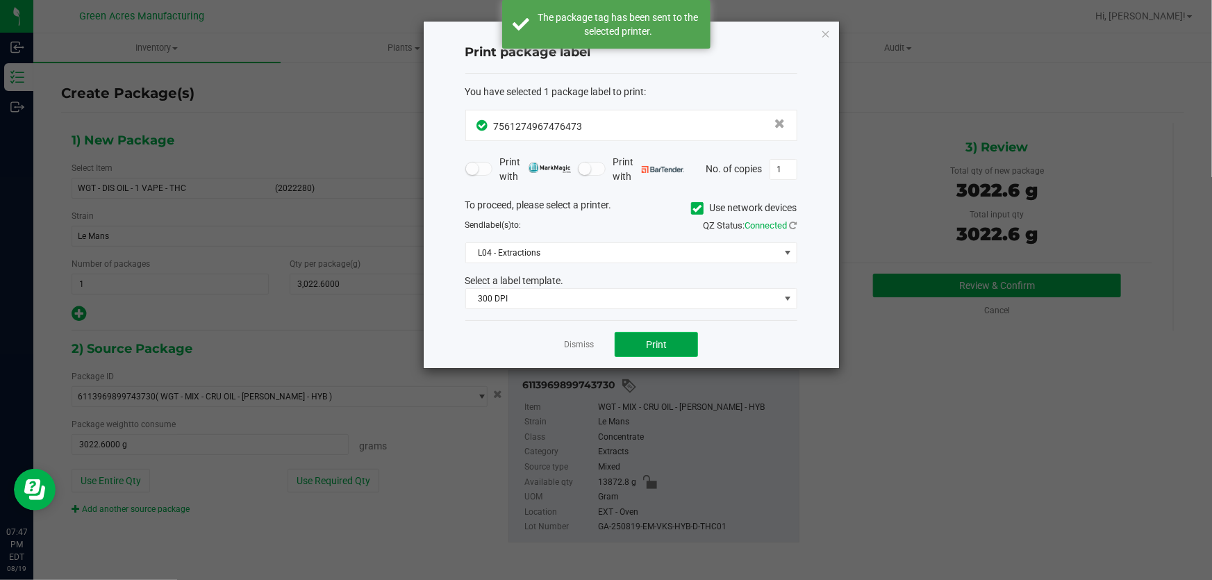
click at [685, 340] on button "Print" at bounding box center [656, 344] width 83 height 25
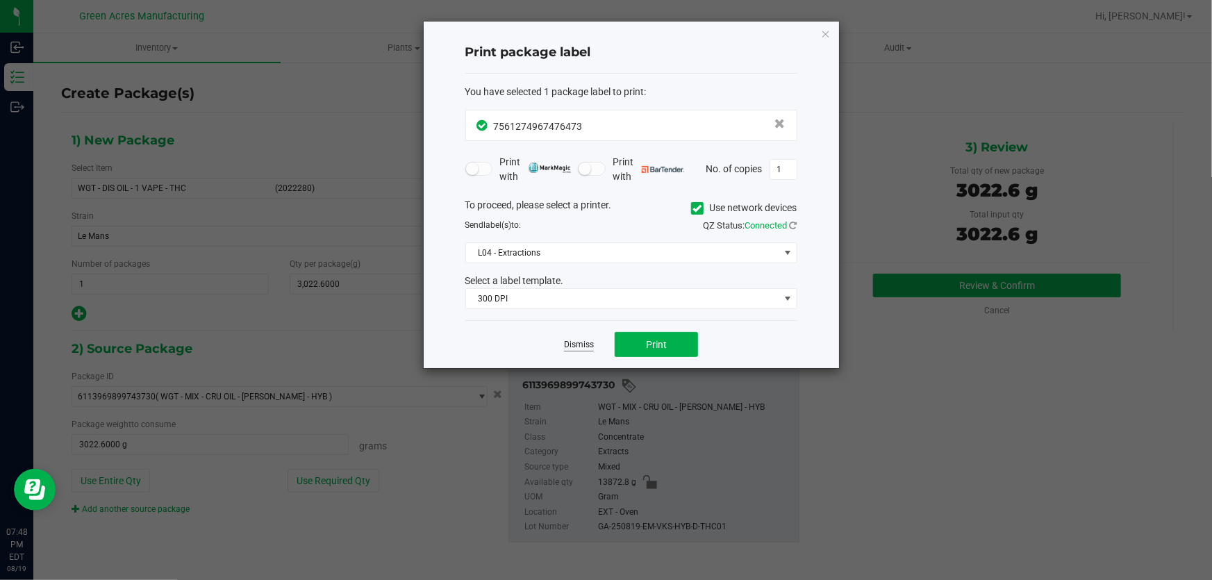
click at [572, 348] on link "Dismiss" at bounding box center [579, 345] width 30 height 12
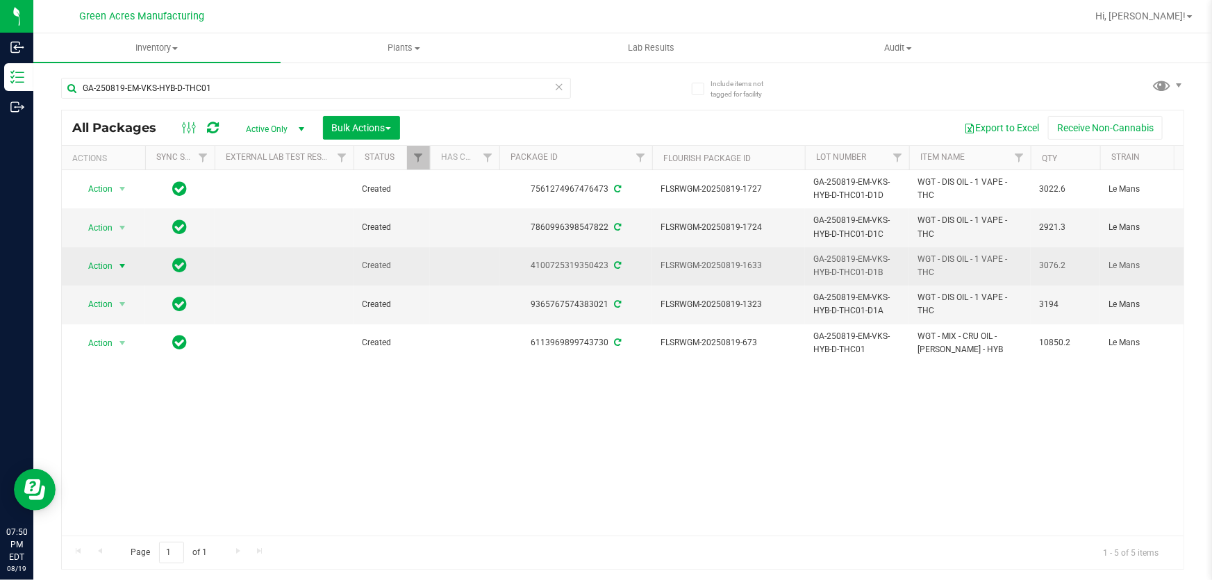
click at [103, 260] on span "Action" at bounding box center [95, 265] width 38 height 19
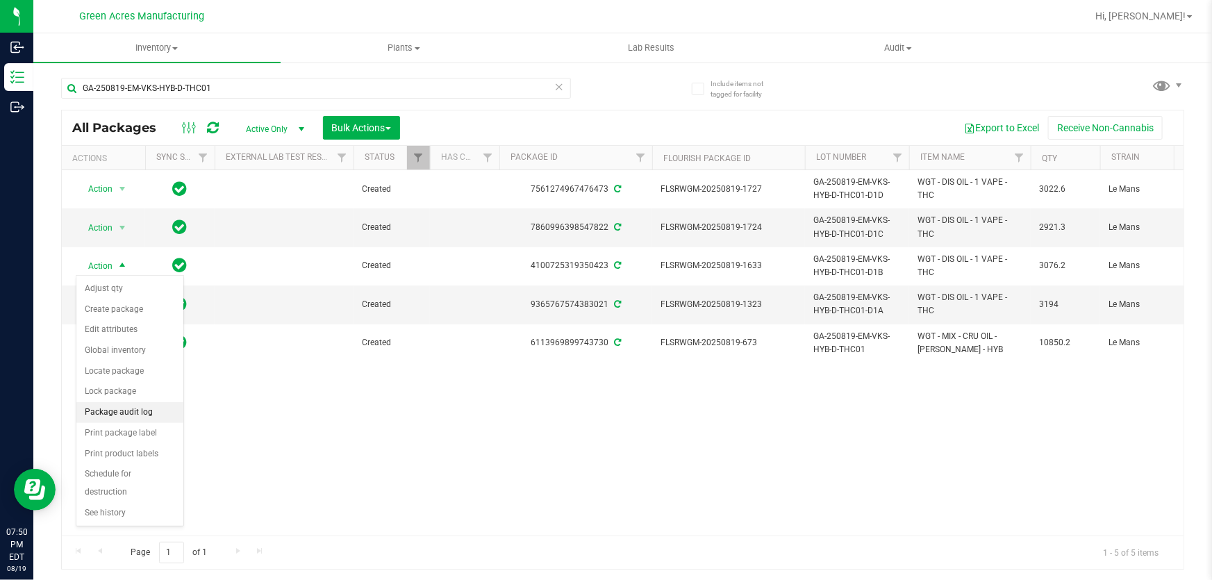
click at [145, 409] on li "Package audit log" at bounding box center [129, 412] width 107 height 21
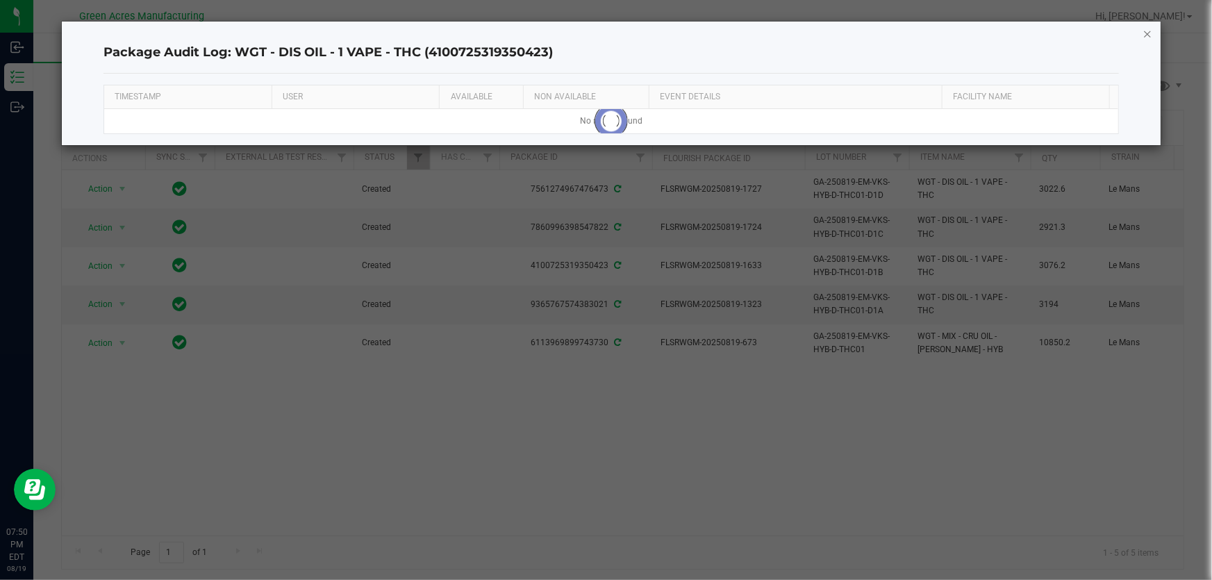
click at [1142, 28] on icon "button" at bounding box center [1147, 33] width 10 height 17
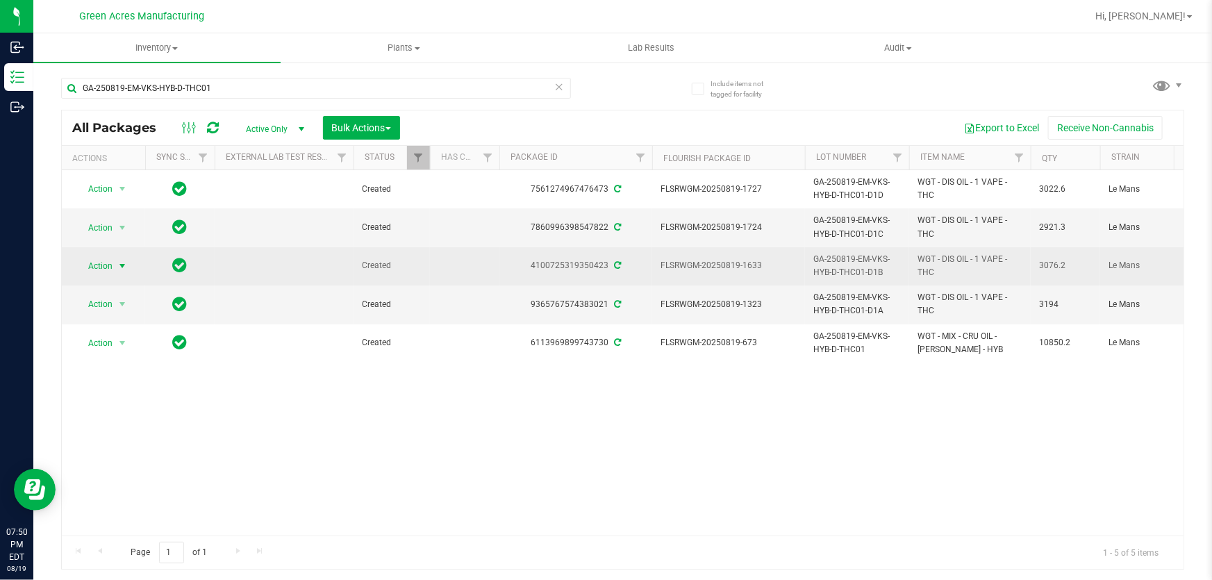
click at [114, 266] on span "select" at bounding box center [122, 265] width 17 height 19
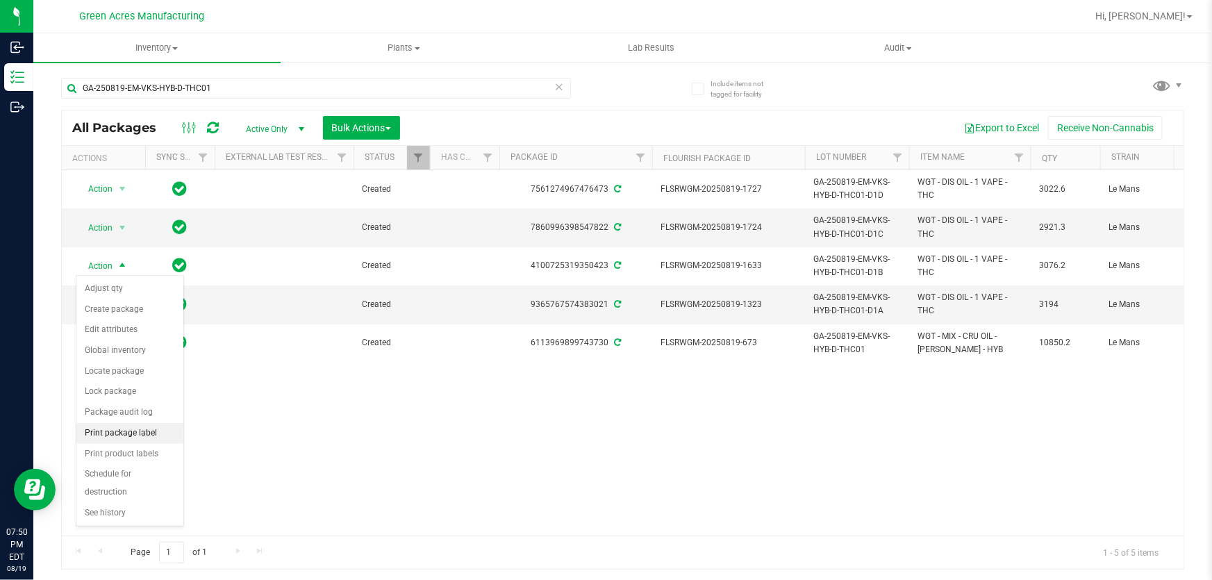
click at [134, 431] on li "Print package label" at bounding box center [129, 433] width 107 height 21
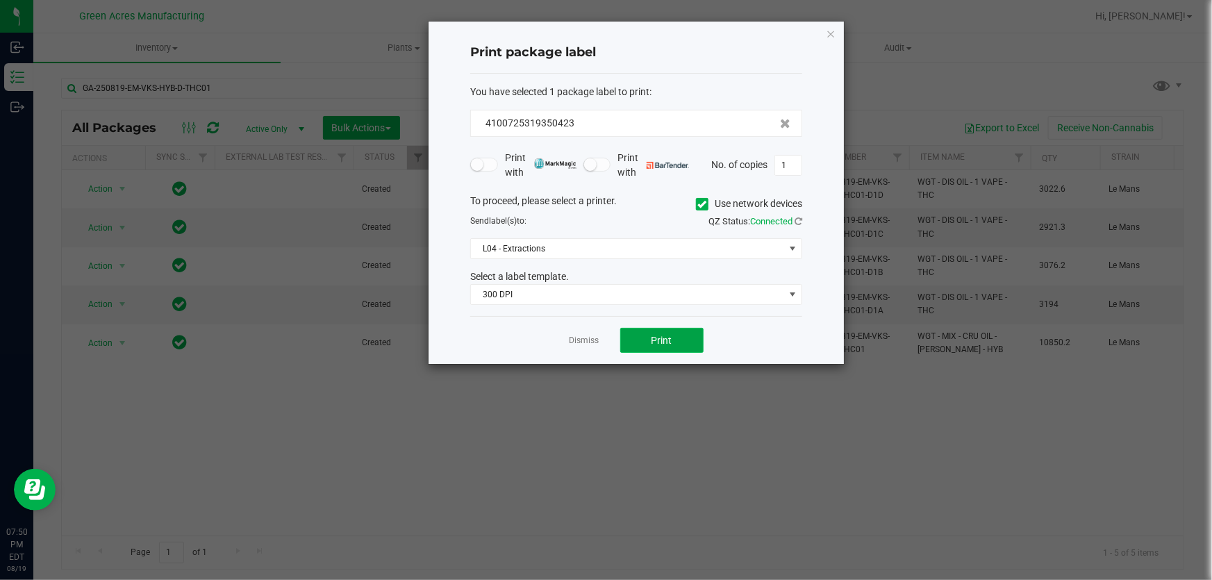
click at [676, 345] on button "Print" at bounding box center [661, 340] width 83 height 25
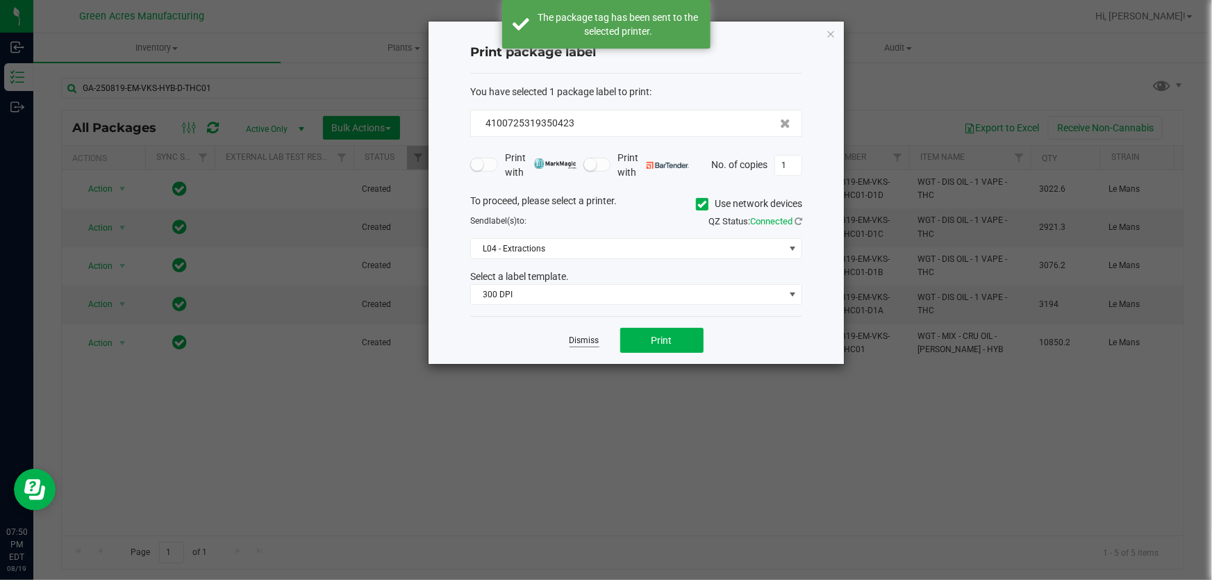
click at [576, 341] on link "Dismiss" at bounding box center [584, 341] width 30 height 12
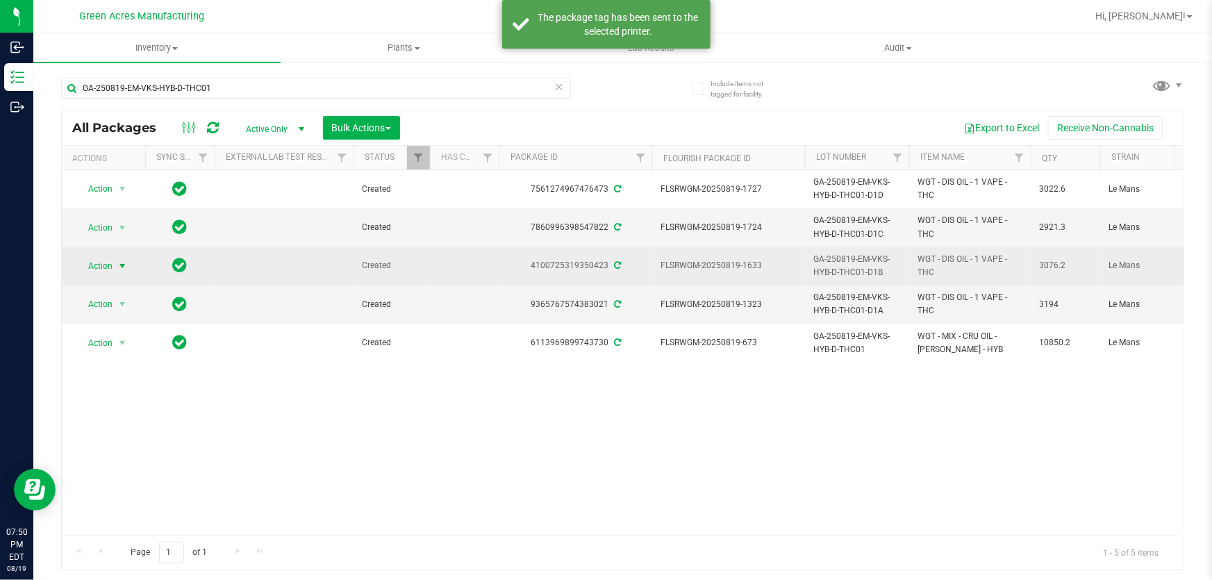
click at [104, 266] on span "Action" at bounding box center [95, 265] width 38 height 19
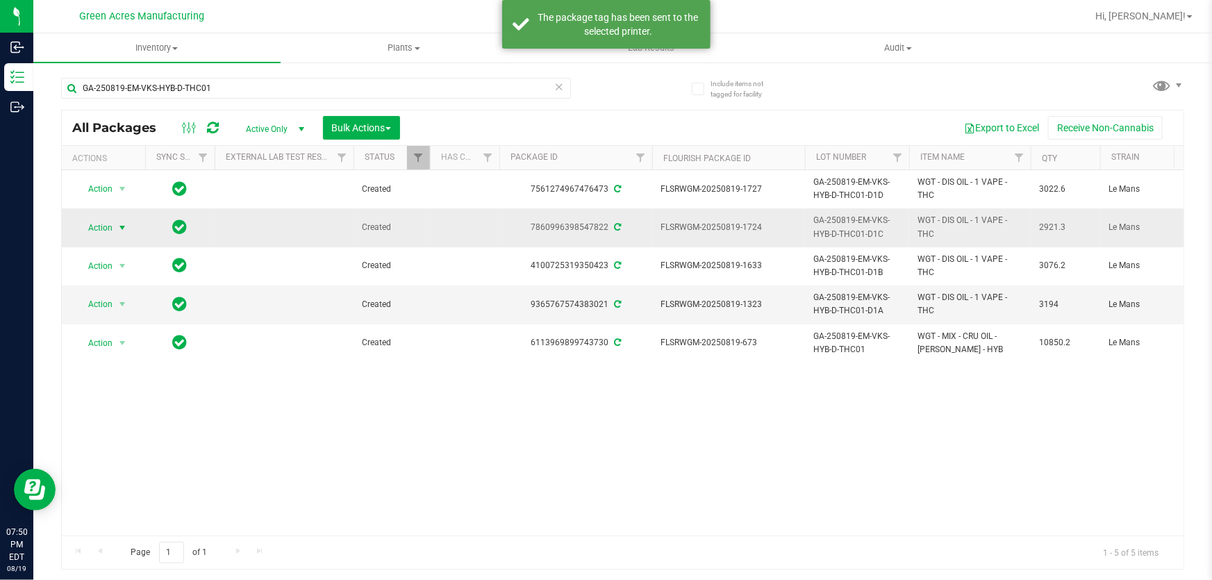
click at [124, 228] on span "select" at bounding box center [122, 227] width 11 height 11
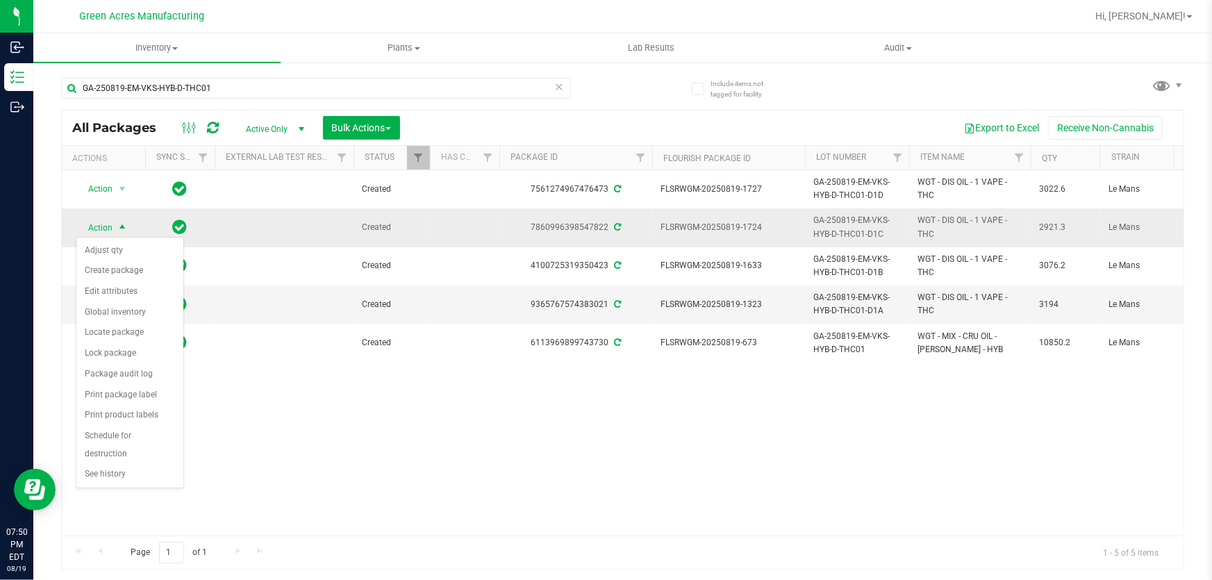
click at [124, 228] on span "select" at bounding box center [122, 227] width 11 height 11
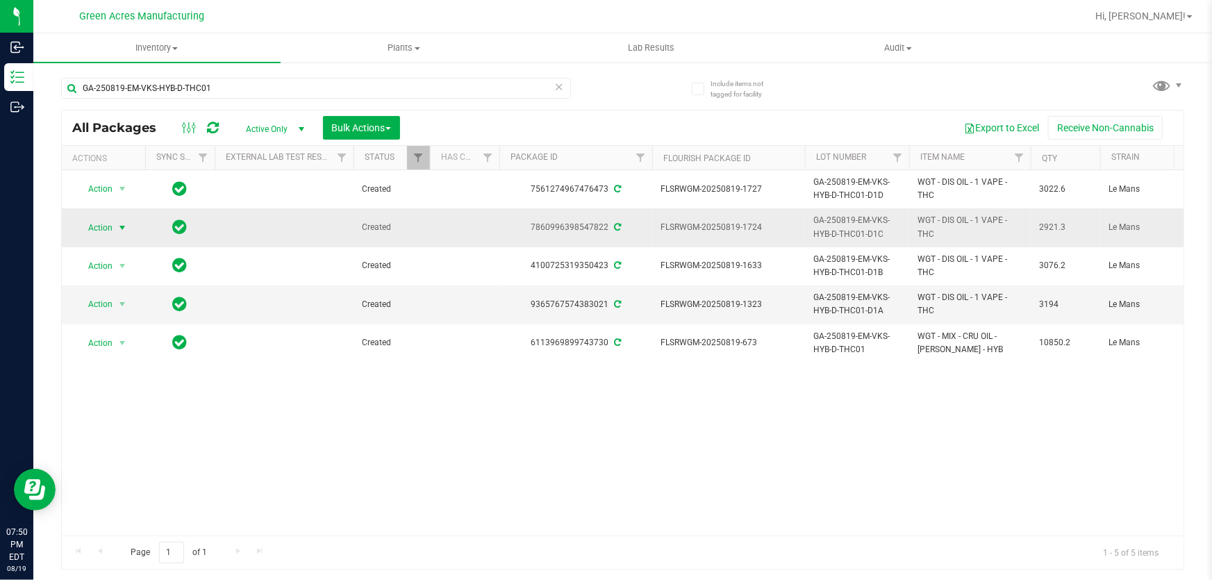
click at [124, 228] on span "select" at bounding box center [122, 227] width 11 height 11
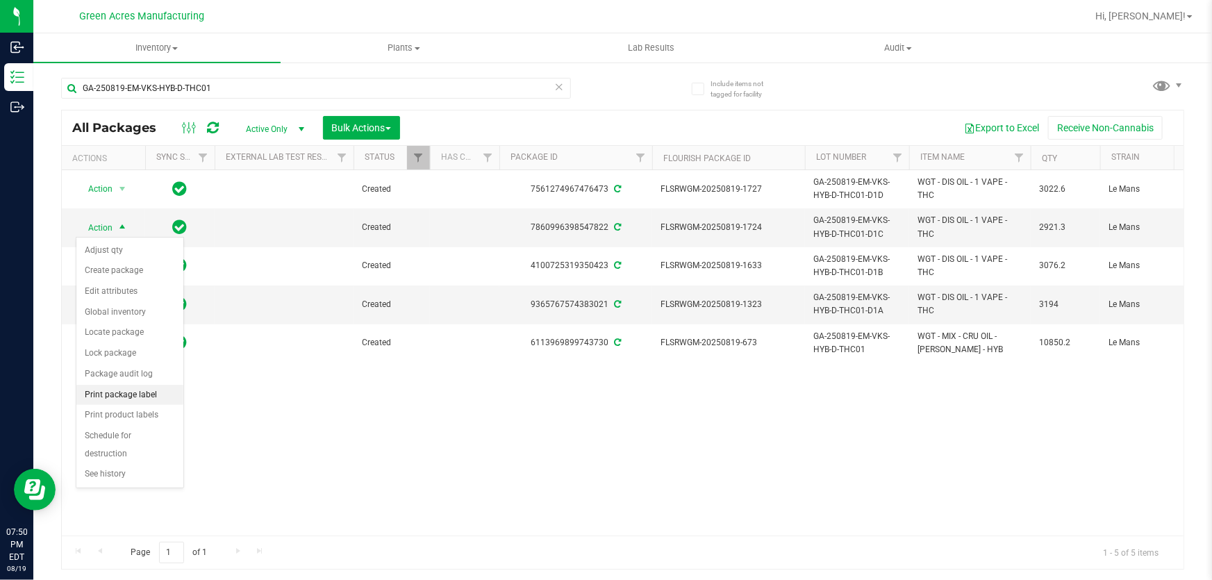
click at [131, 390] on li "Print package label" at bounding box center [129, 395] width 107 height 21
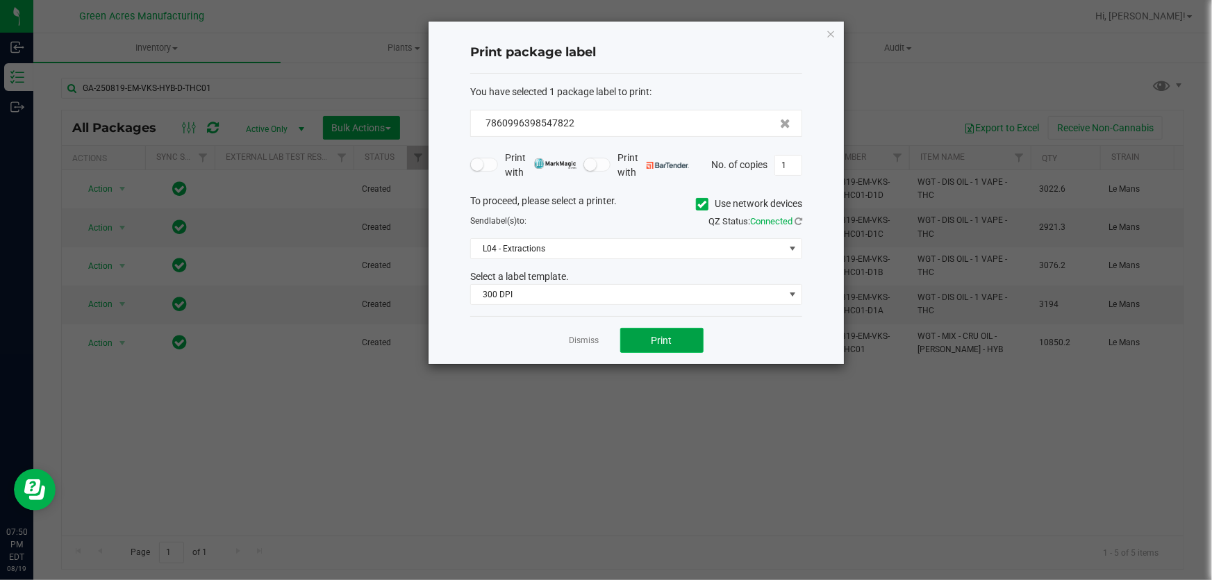
click at [681, 331] on button "Print" at bounding box center [661, 340] width 83 height 25
